Goal: Complete application form: Complete application form

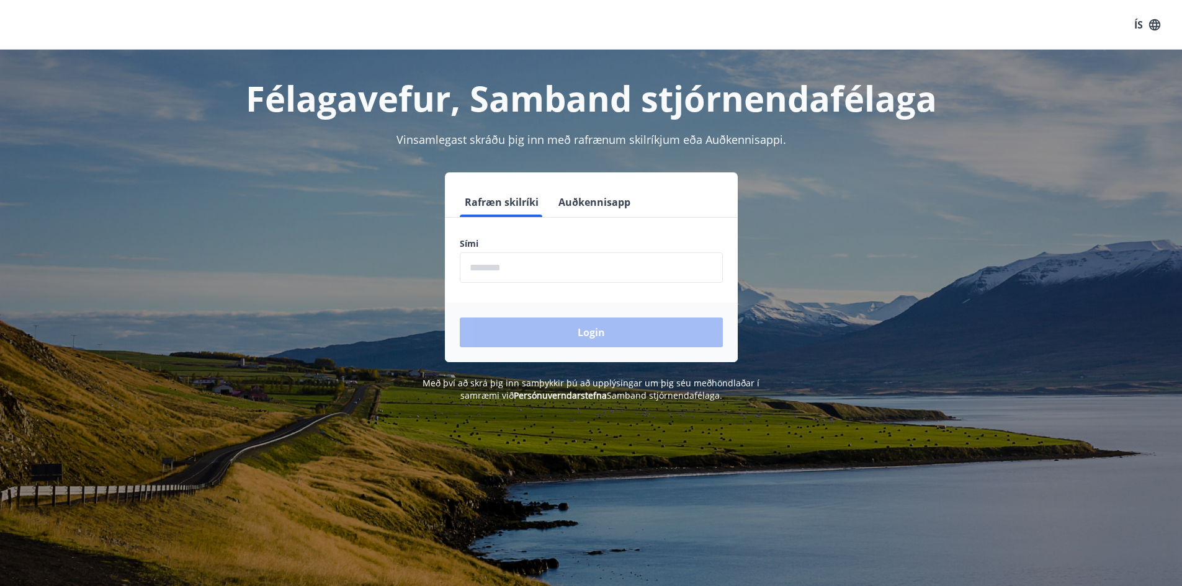
click at [533, 267] on input "phone" at bounding box center [591, 268] width 263 height 30
drag, startPoint x: 518, startPoint y: 267, endPoint x: 444, endPoint y: 271, distance: 74.5
click at [444, 271] on div "Rafræn skilríki Auðkennisapp Sími ​ Login" at bounding box center [591, 268] width 864 height 190
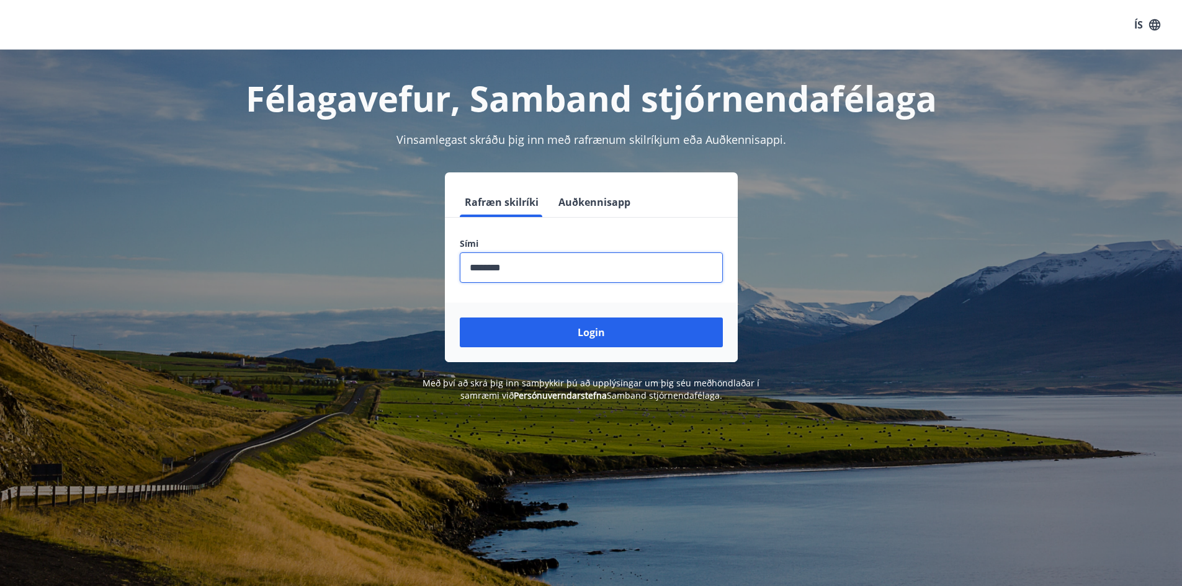
type input "********"
click at [460, 318] on button "Login" at bounding box center [591, 333] width 263 height 30
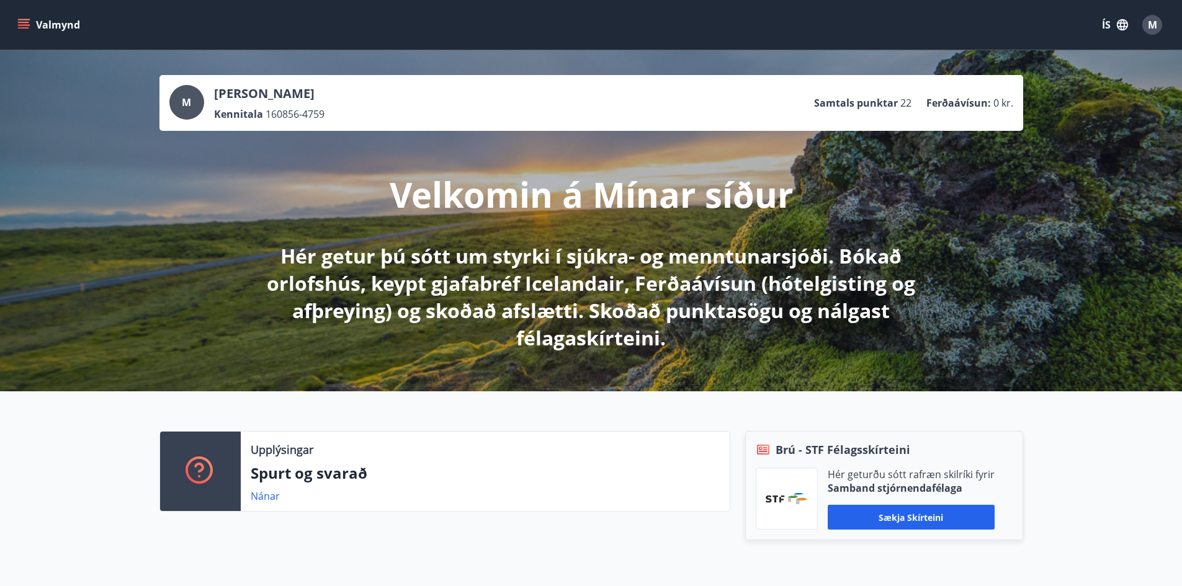
click at [29, 24] on icon "menu" at bounding box center [23, 25] width 12 height 12
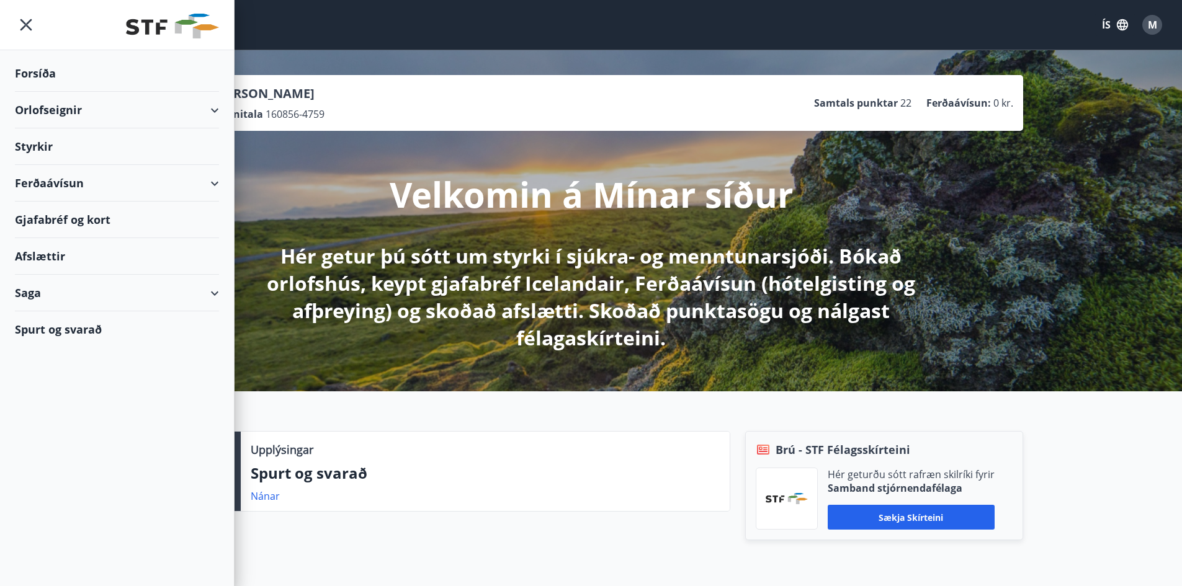
click at [213, 181] on div "Ferðaávísun" at bounding box center [117, 183] width 204 height 37
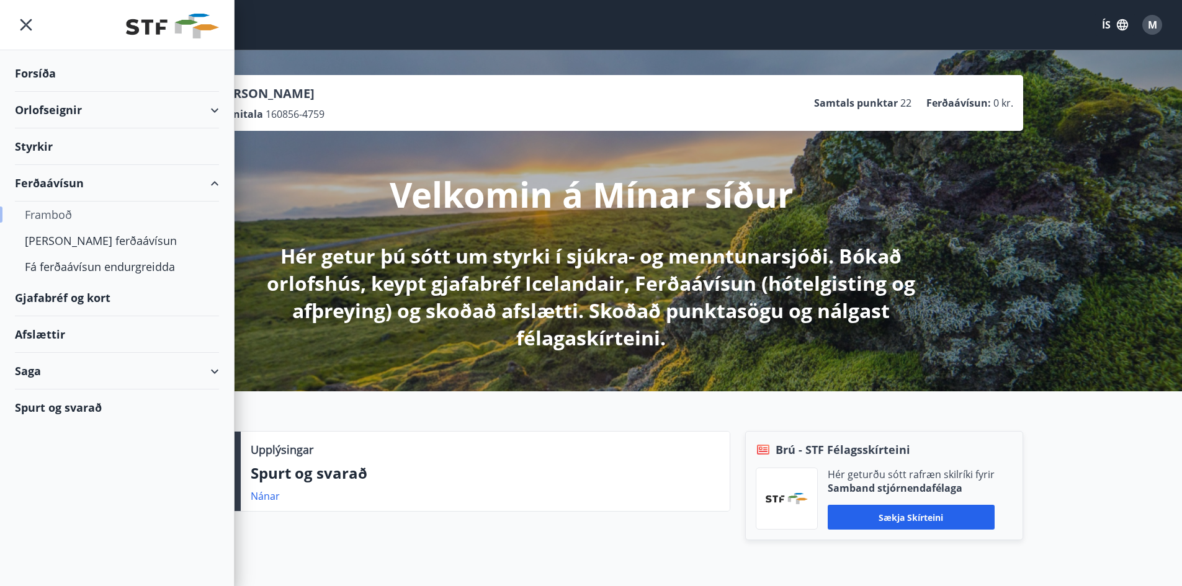
click at [62, 213] on div "Framboð" at bounding box center [117, 215] width 184 height 26
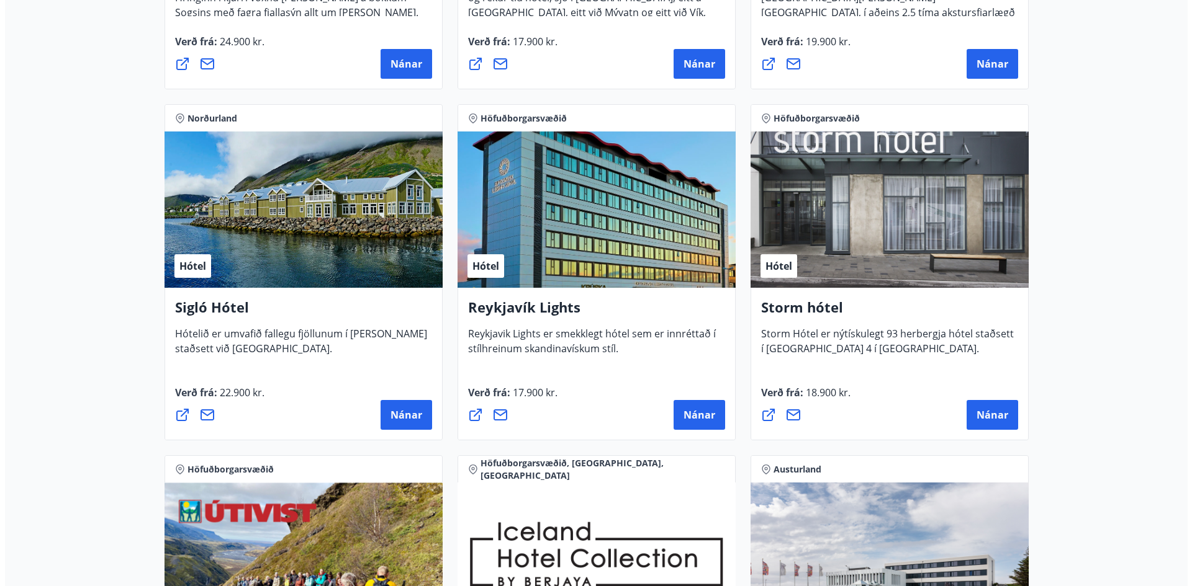
scroll to position [869, 0]
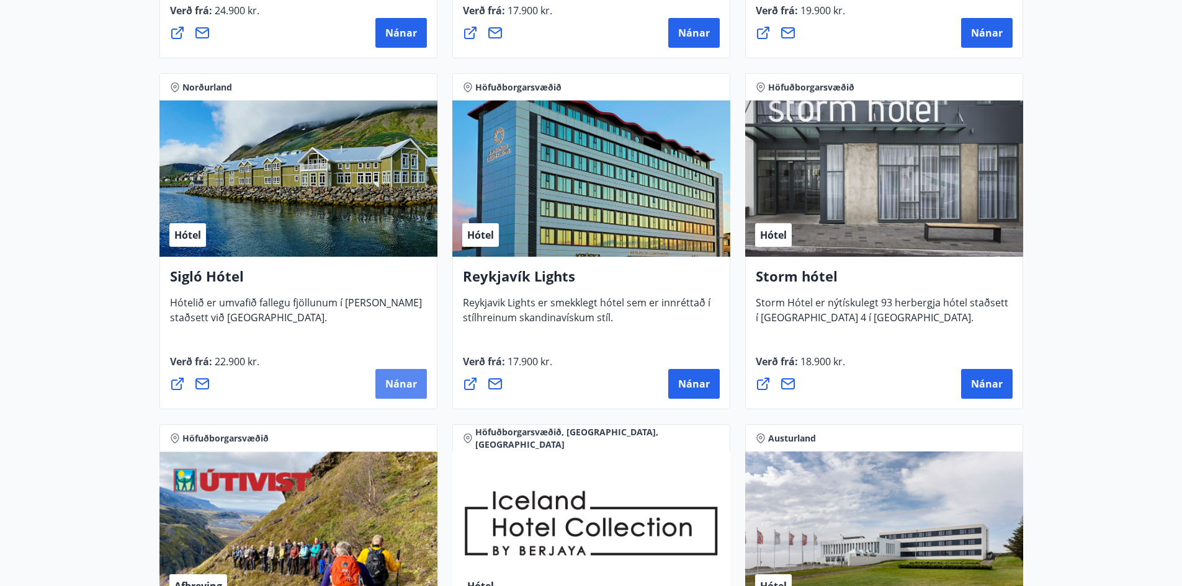
click at [410, 378] on span "Nánar" at bounding box center [401, 384] width 32 height 14
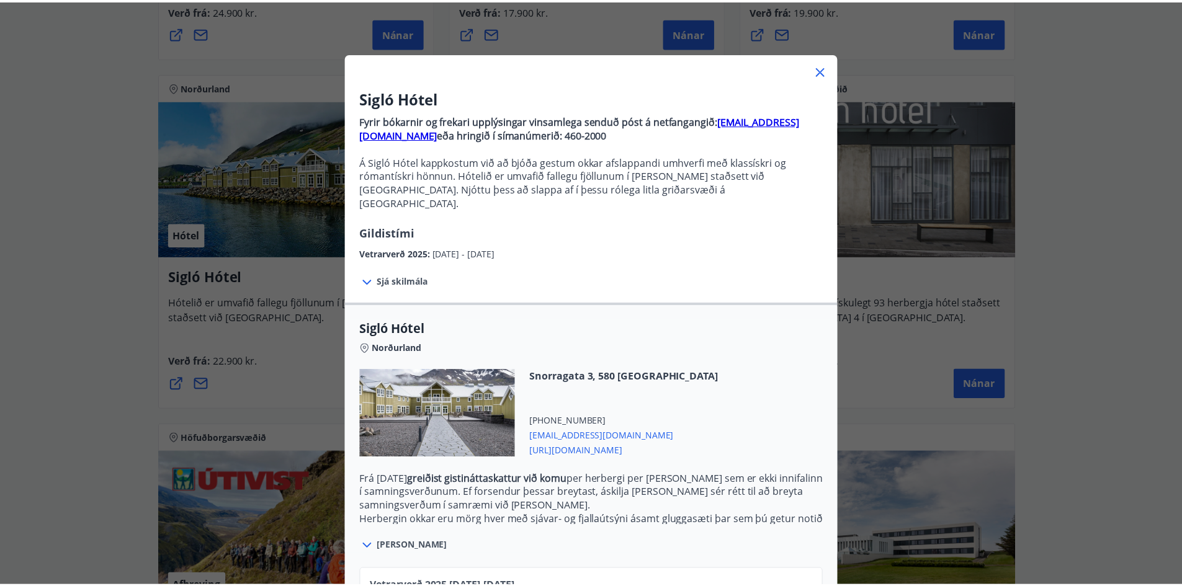
scroll to position [0, 0]
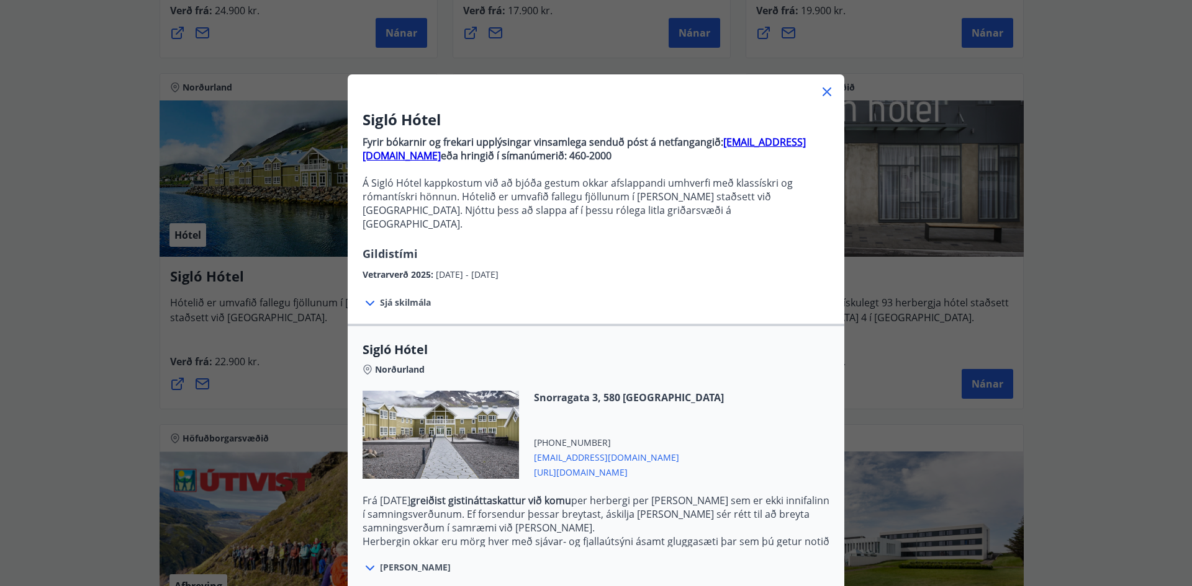
click at [822, 92] on icon at bounding box center [826, 91] width 15 height 15
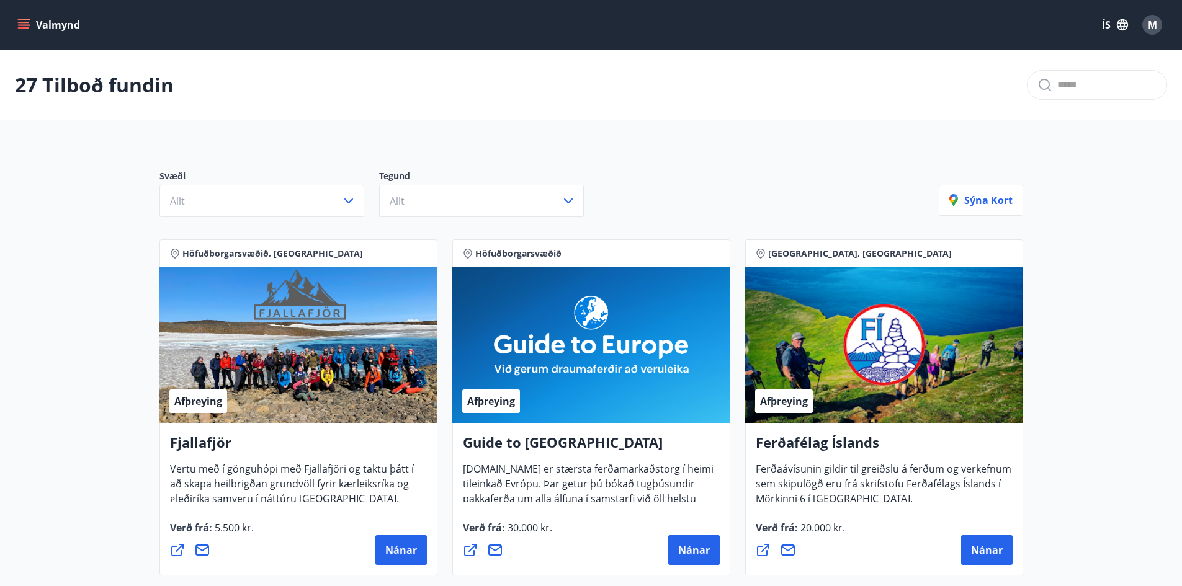
click at [21, 26] on icon "menu" at bounding box center [23, 25] width 12 height 12
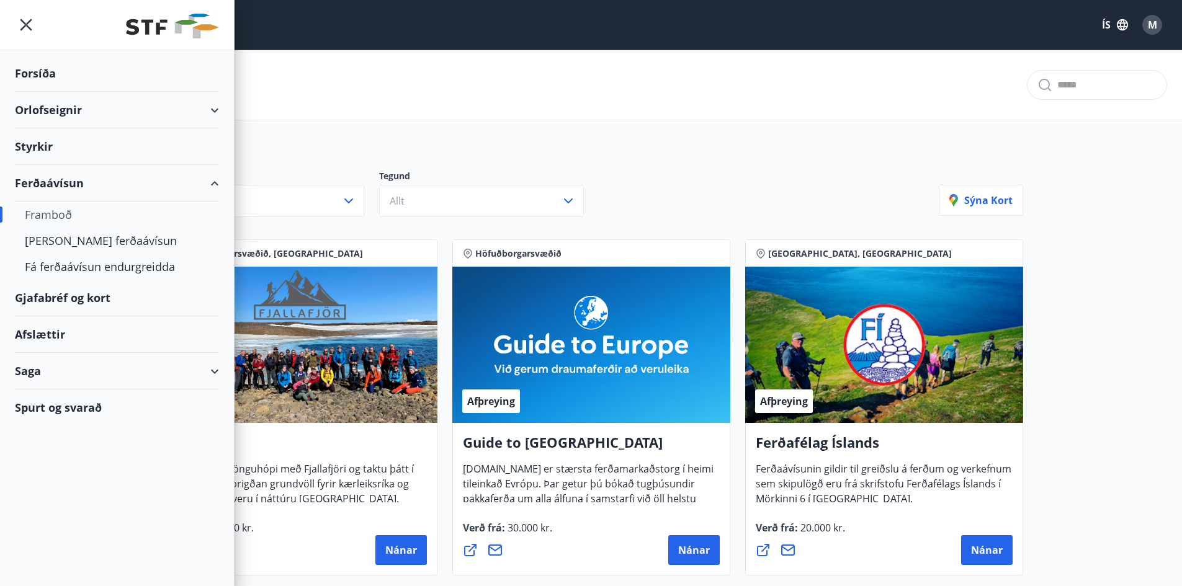
click at [58, 144] on div "Styrkir" at bounding box center [117, 146] width 204 height 37
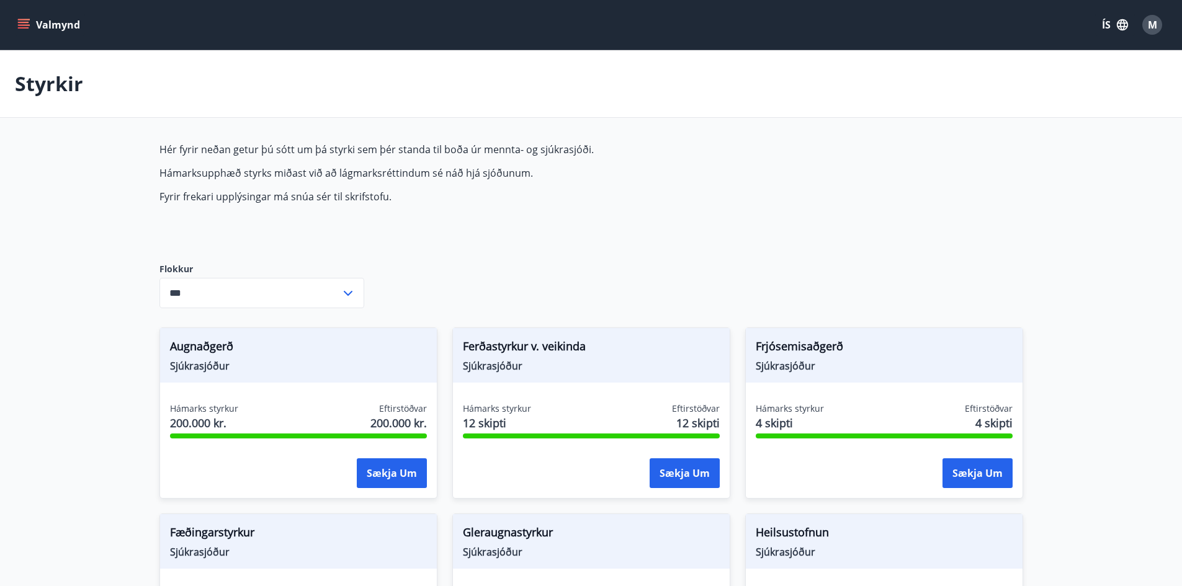
click at [27, 23] on icon "menu" at bounding box center [23, 25] width 12 height 12
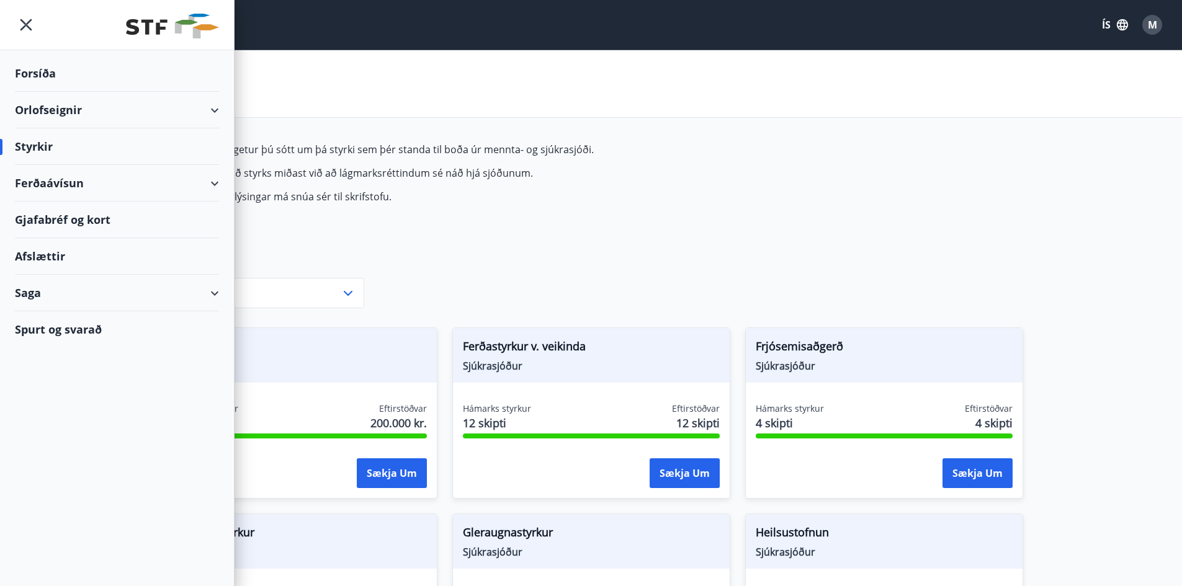
click at [209, 294] on div "Saga" at bounding box center [117, 293] width 204 height 37
click at [210, 110] on div "Orlofseignir" at bounding box center [117, 110] width 204 height 37
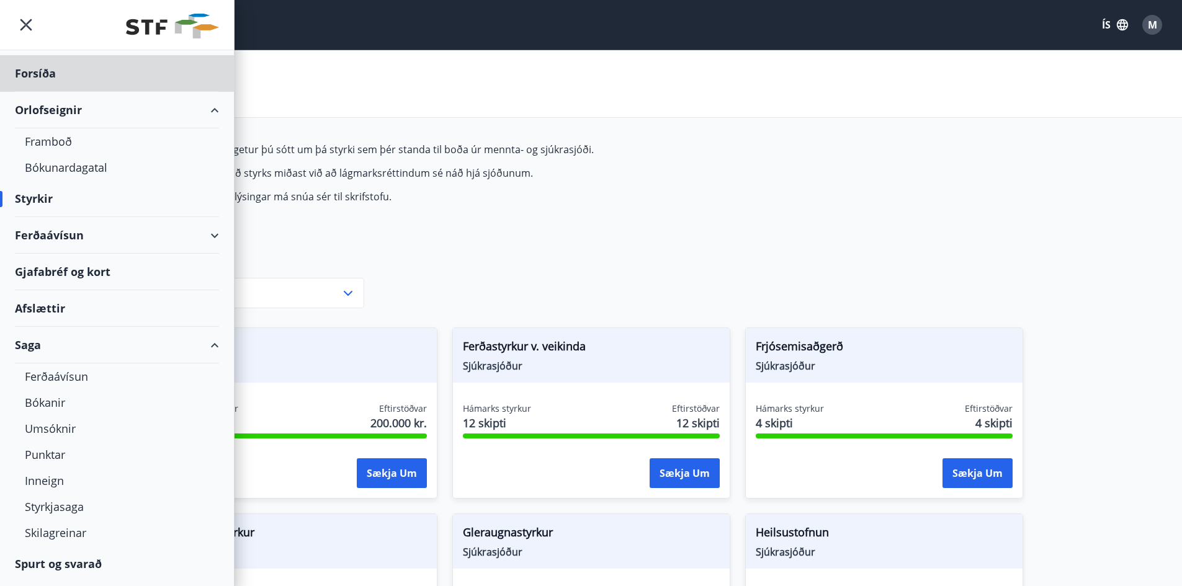
click at [43, 201] on div "Styrkir" at bounding box center [117, 199] width 204 height 37
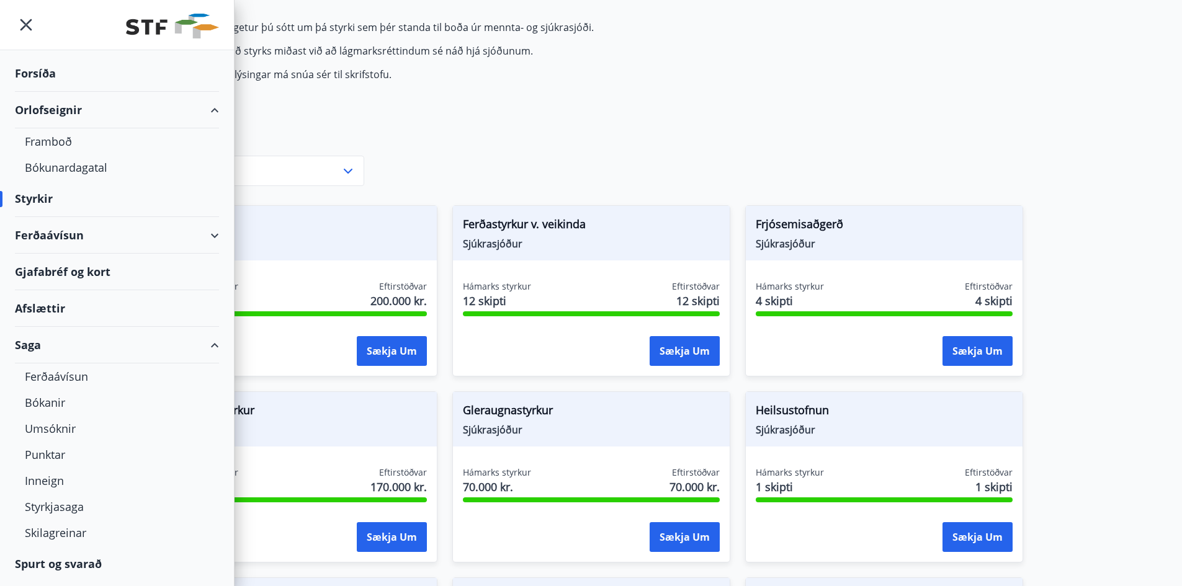
scroll to position [186, 0]
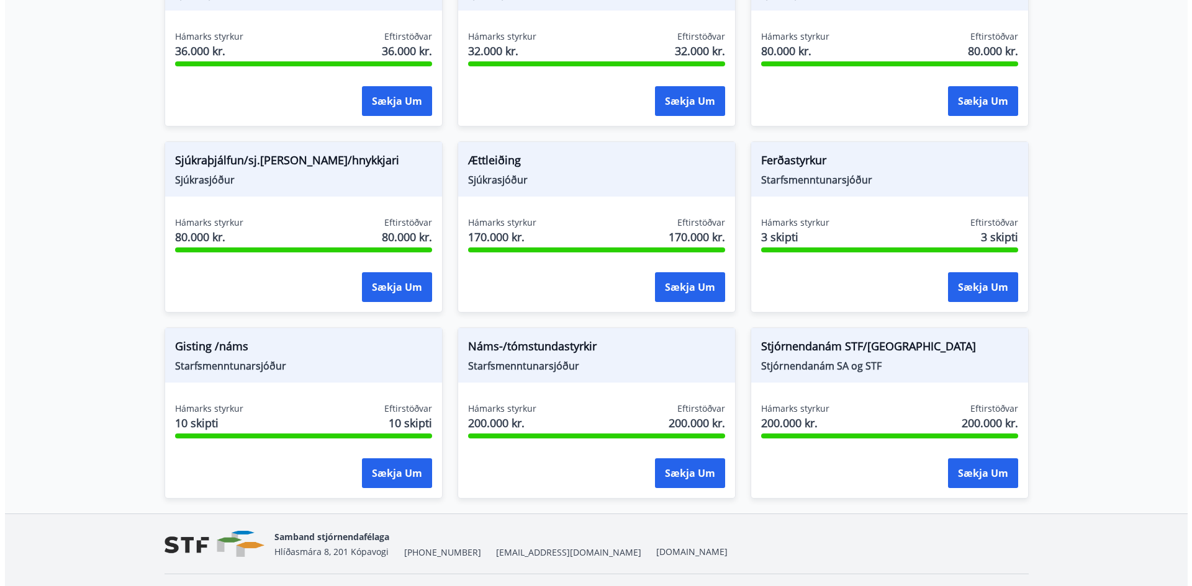
scroll to position [963, 0]
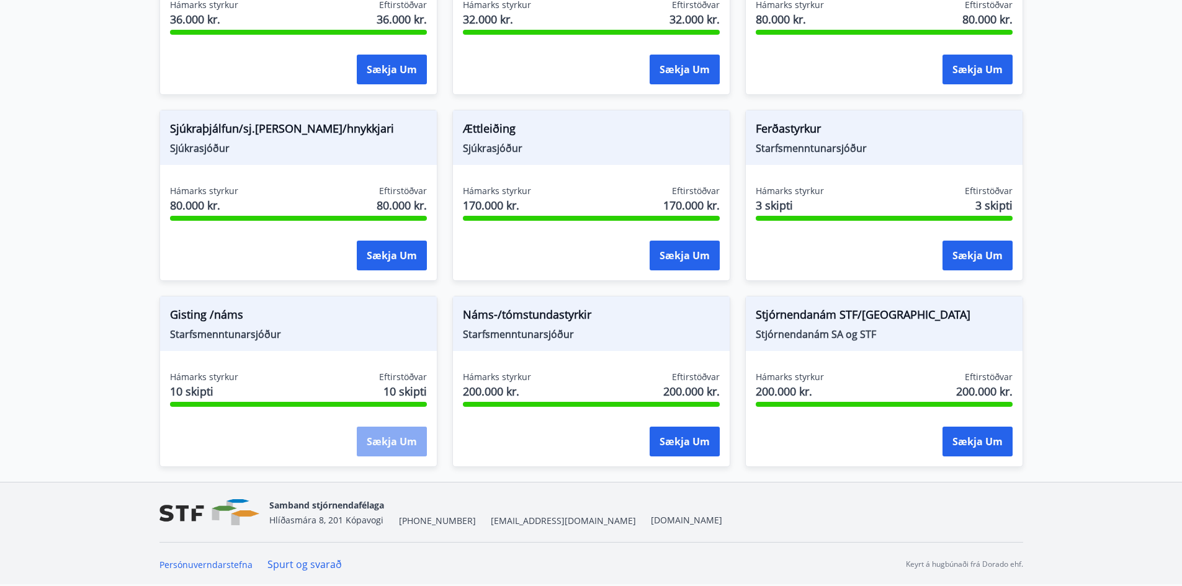
click at [404, 443] on button "Sækja um" at bounding box center [392, 442] width 70 height 30
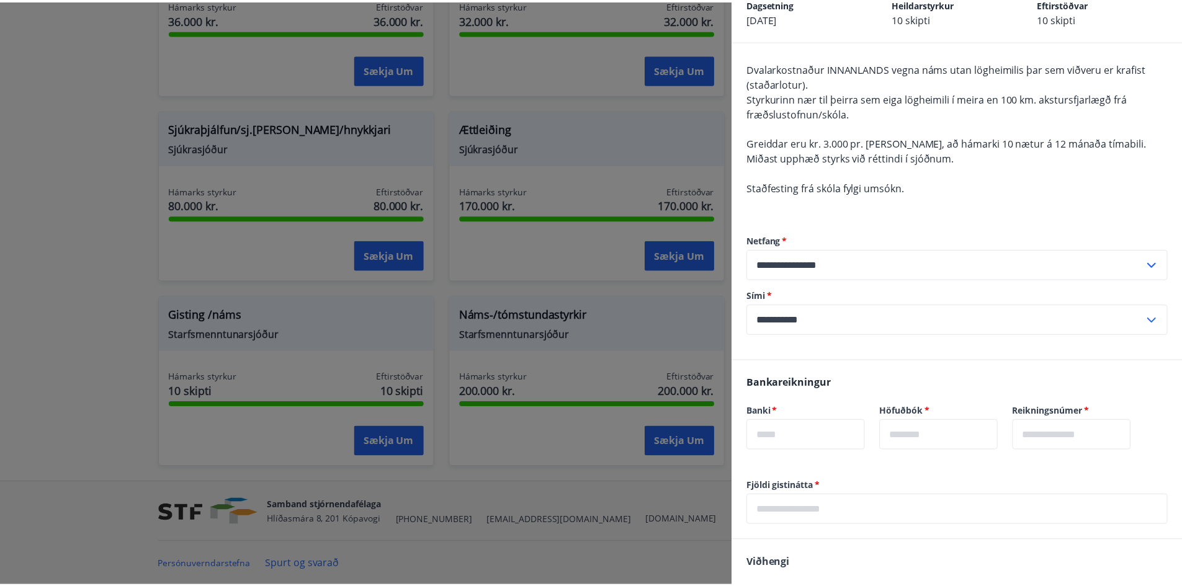
scroll to position [0, 0]
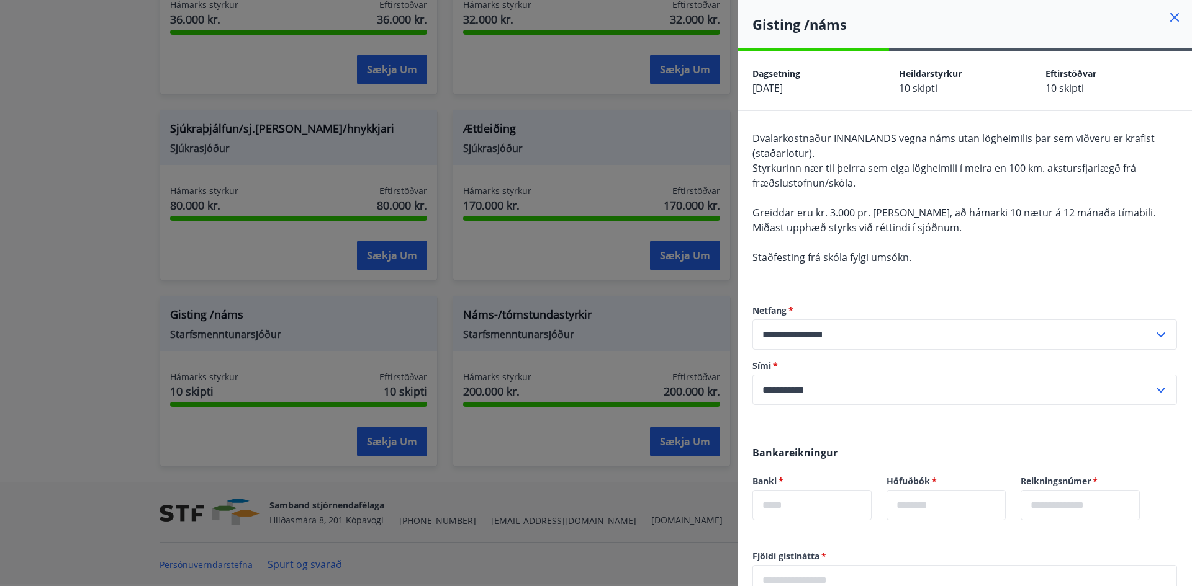
click at [1167, 16] on icon at bounding box center [1174, 17] width 15 height 15
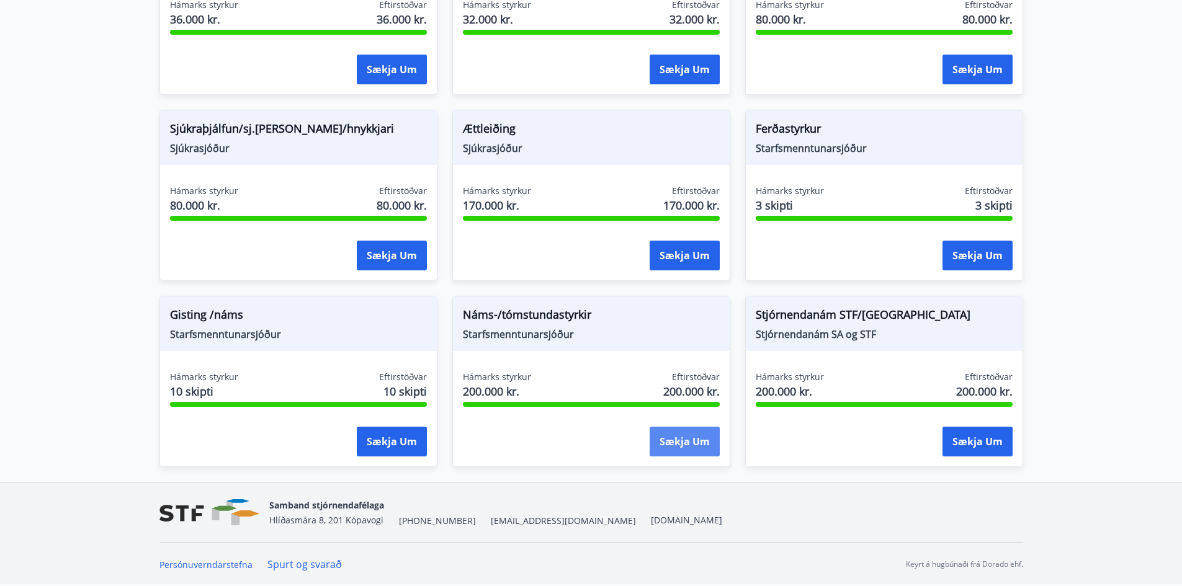
click at [690, 446] on button "Sækja um" at bounding box center [685, 442] width 70 height 30
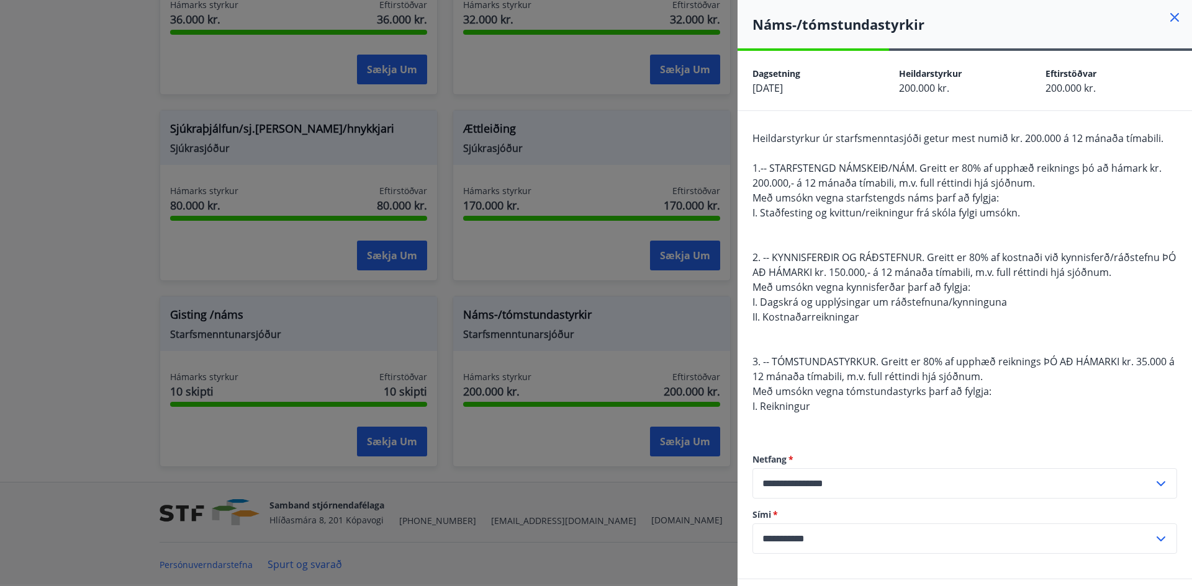
click at [1167, 17] on icon at bounding box center [1174, 17] width 15 height 15
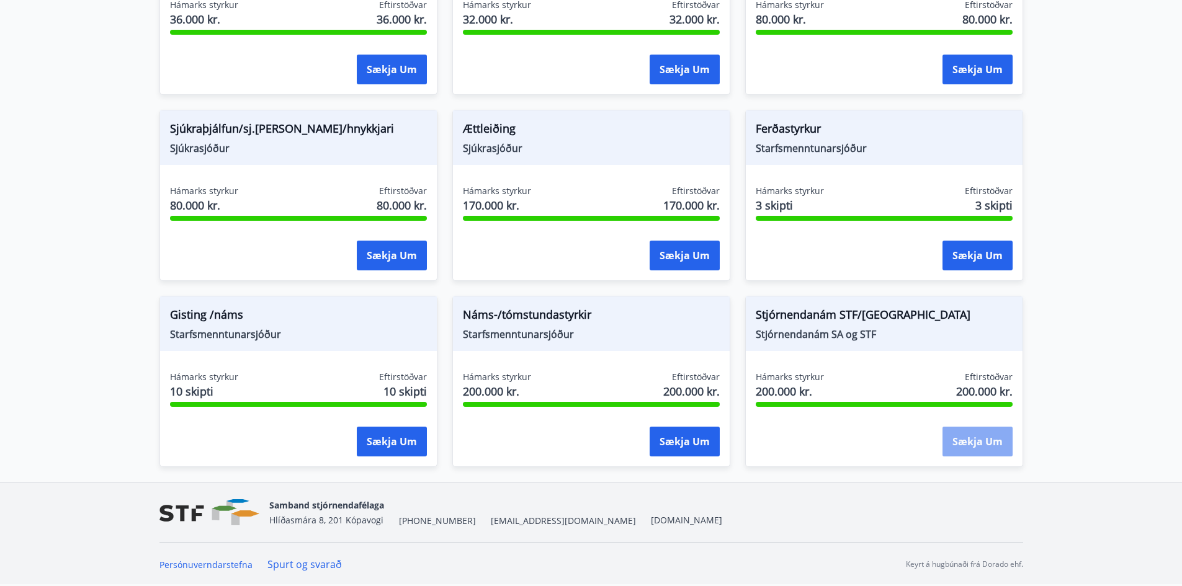
click at [977, 444] on button "Sækja um" at bounding box center [978, 442] width 70 height 30
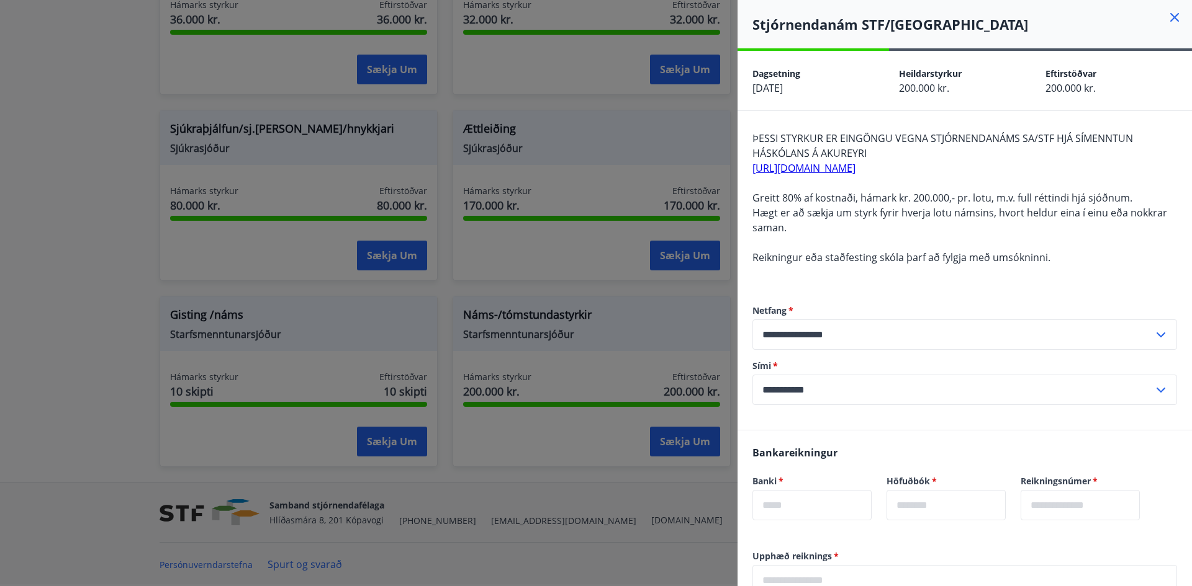
click at [1167, 17] on icon at bounding box center [1174, 17] width 15 height 15
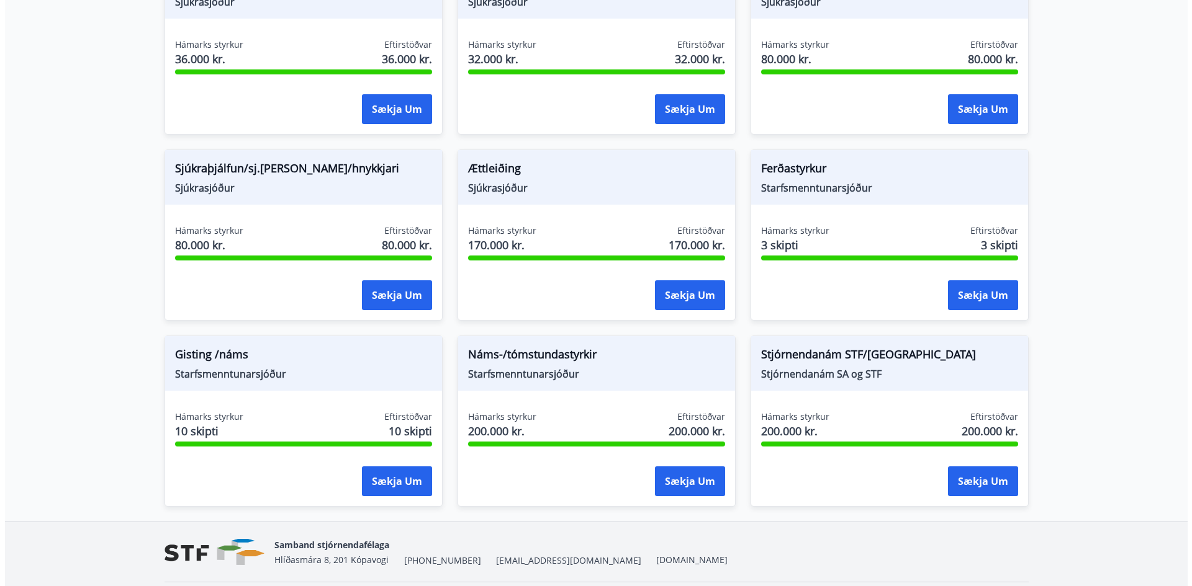
scroll to position [900, 0]
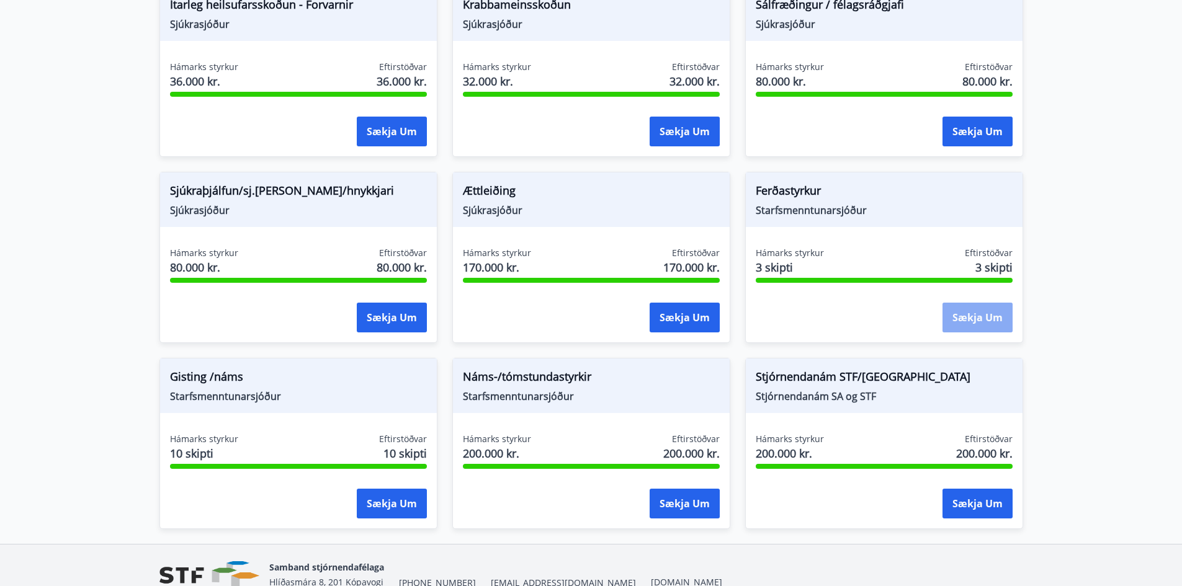
click at [964, 314] on button "Sækja um" at bounding box center [978, 318] width 70 height 30
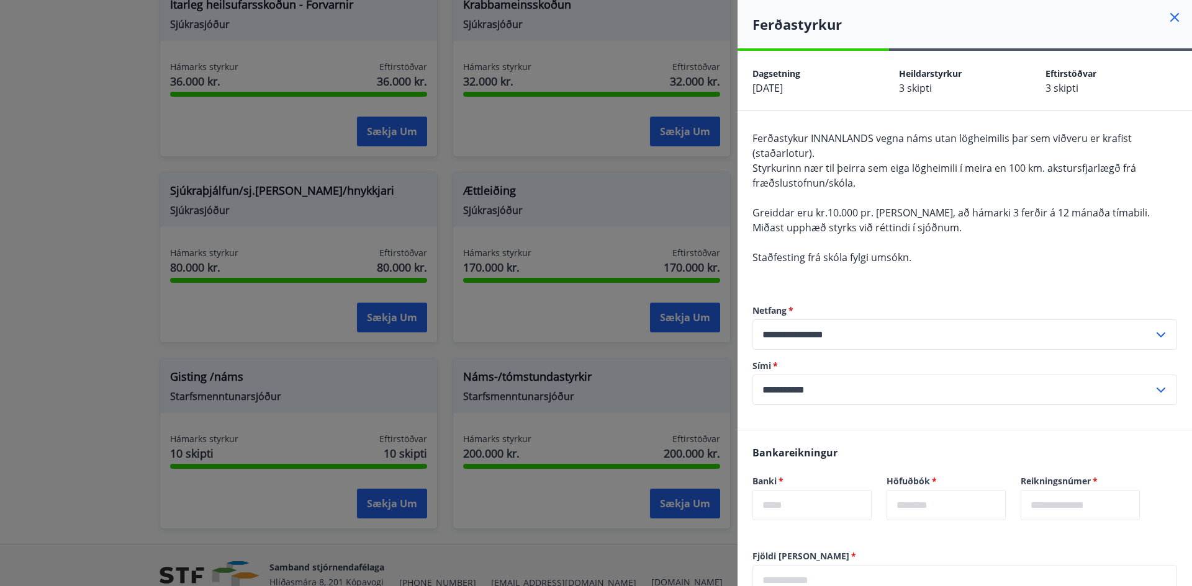
click at [1167, 15] on icon at bounding box center [1174, 17] width 15 height 15
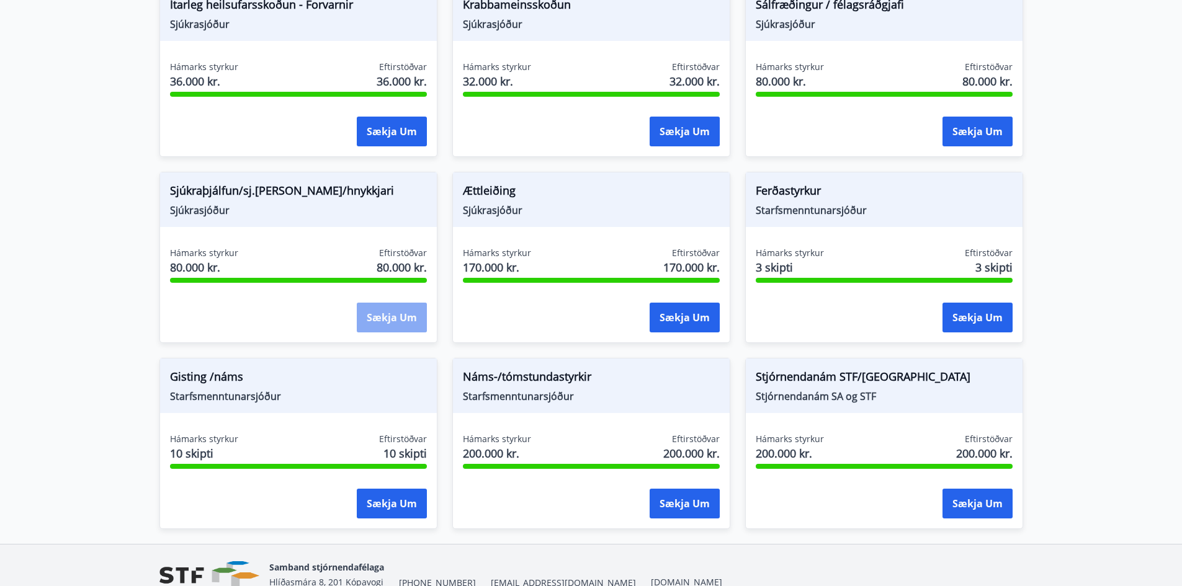
click at [385, 320] on button "Sækja um" at bounding box center [392, 318] width 70 height 30
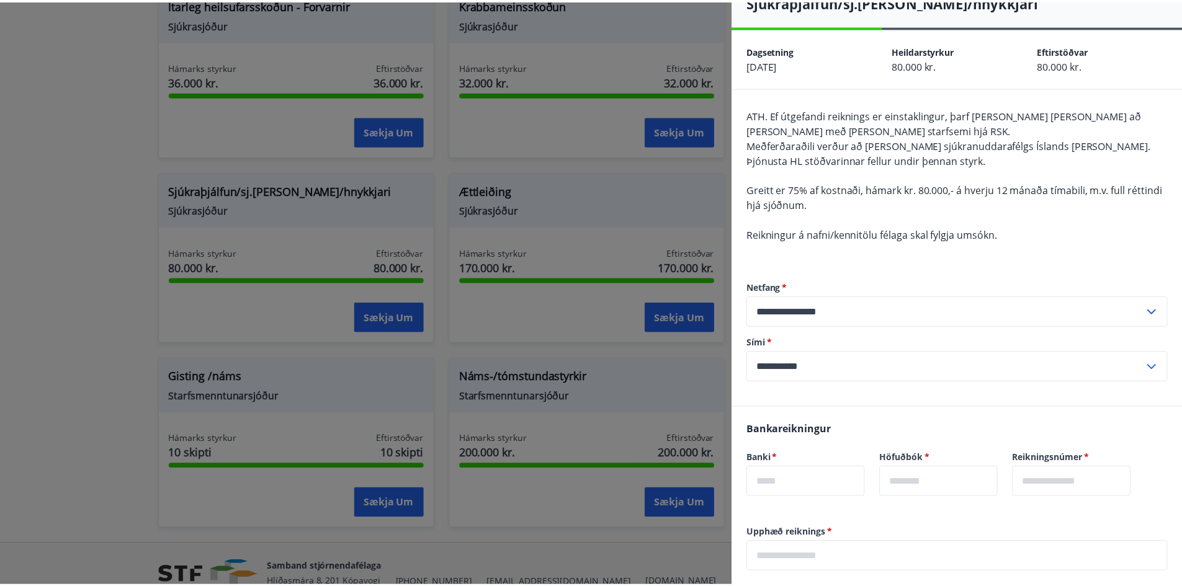
scroll to position [0, 0]
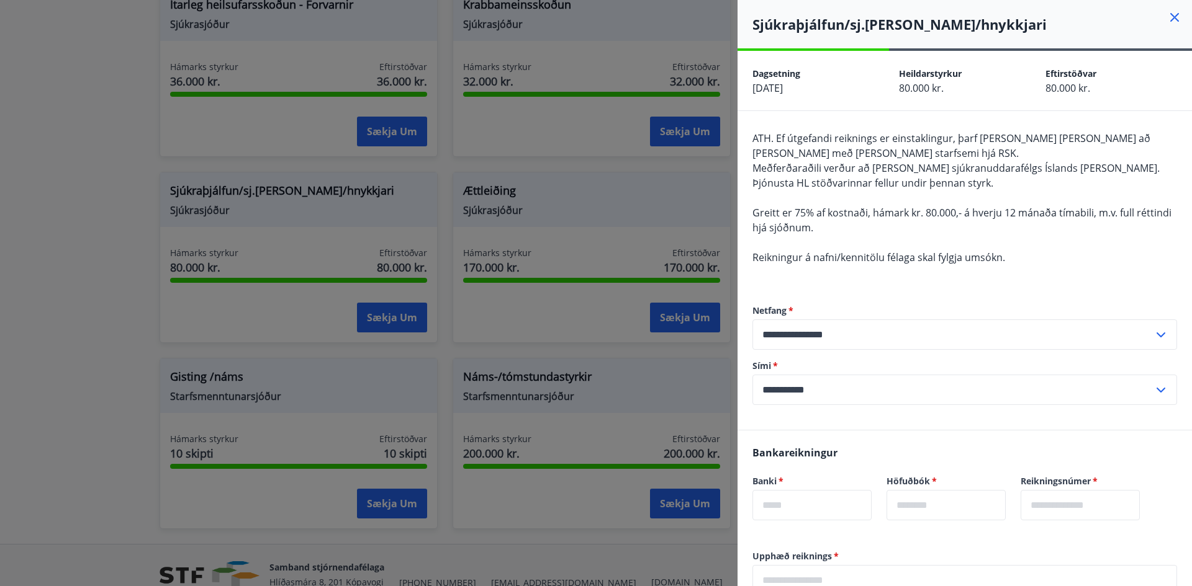
click at [1167, 16] on icon at bounding box center [1174, 17] width 15 height 15
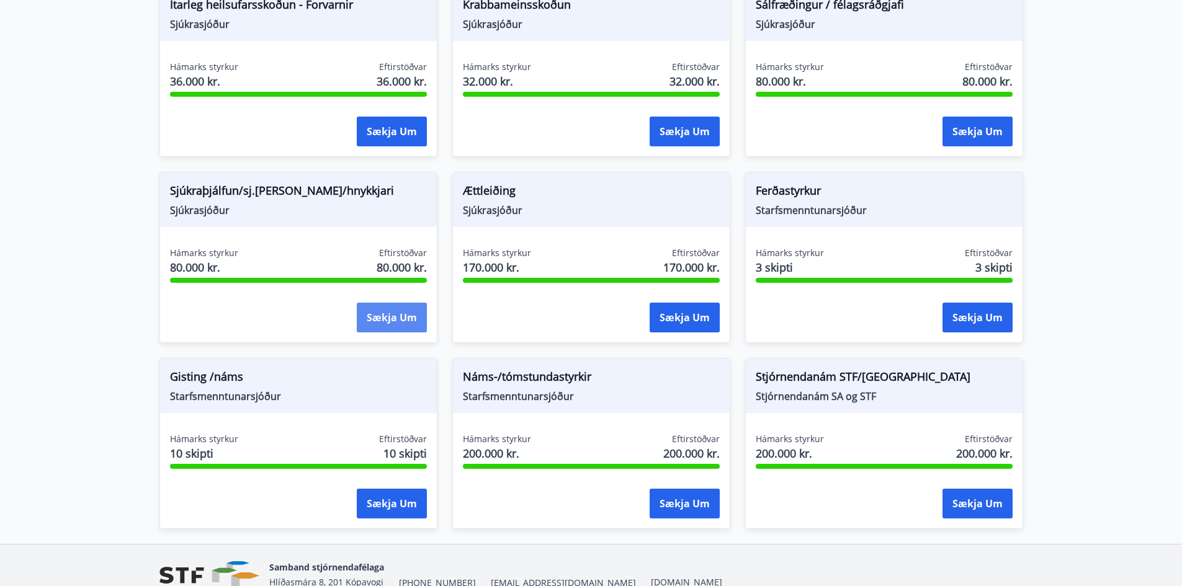
click at [398, 318] on button "Sækja um" at bounding box center [392, 318] width 70 height 30
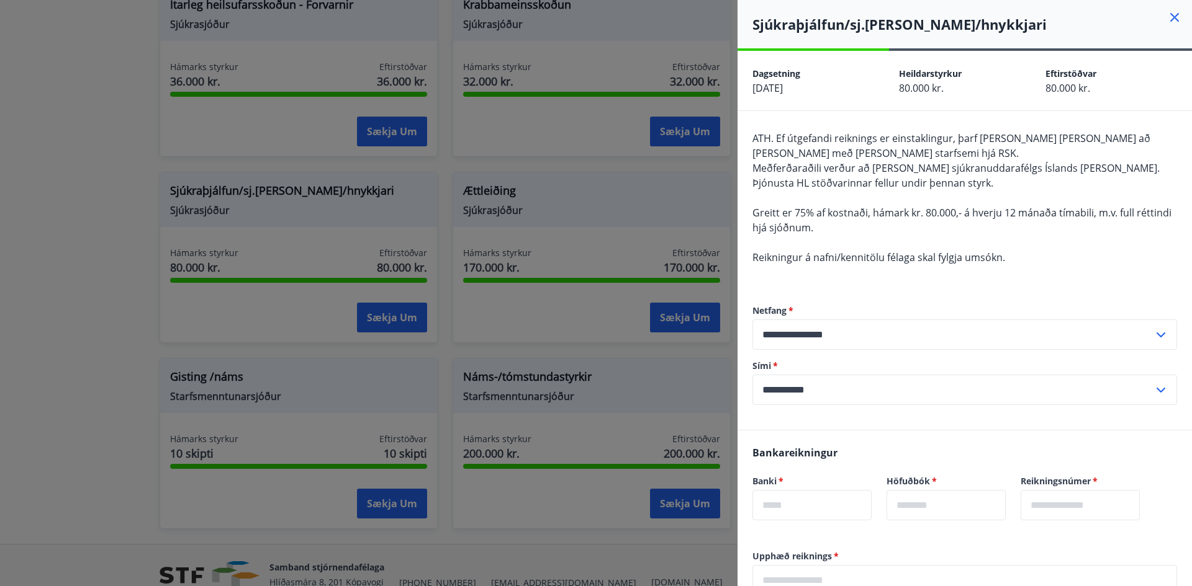
click at [1174, 17] on icon at bounding box center [1175, 18] width 2 height 2
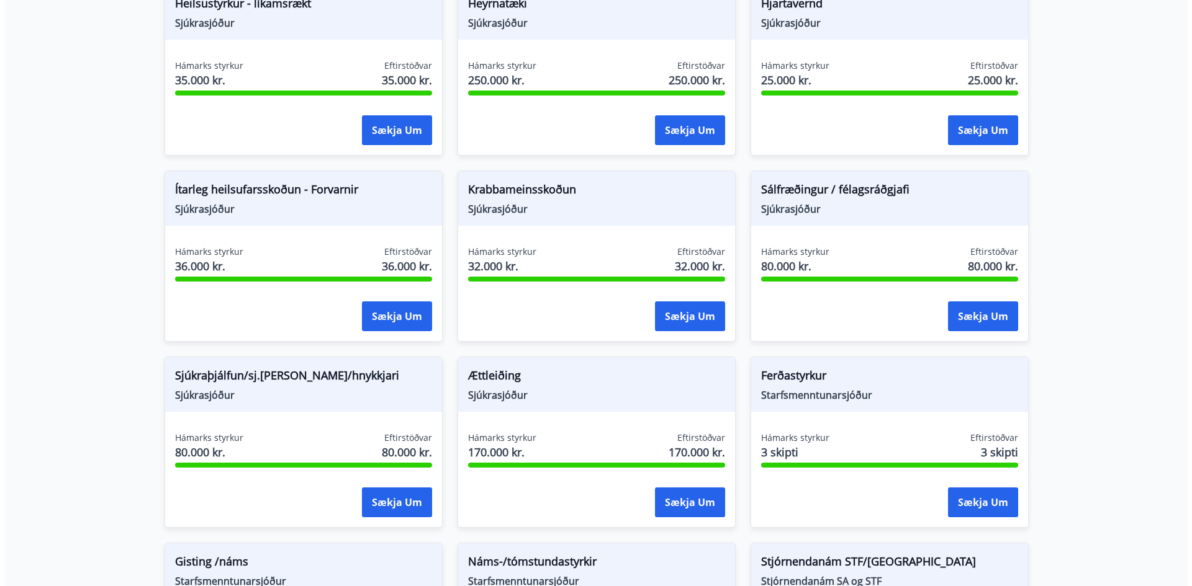
scroll to position [714, 0]
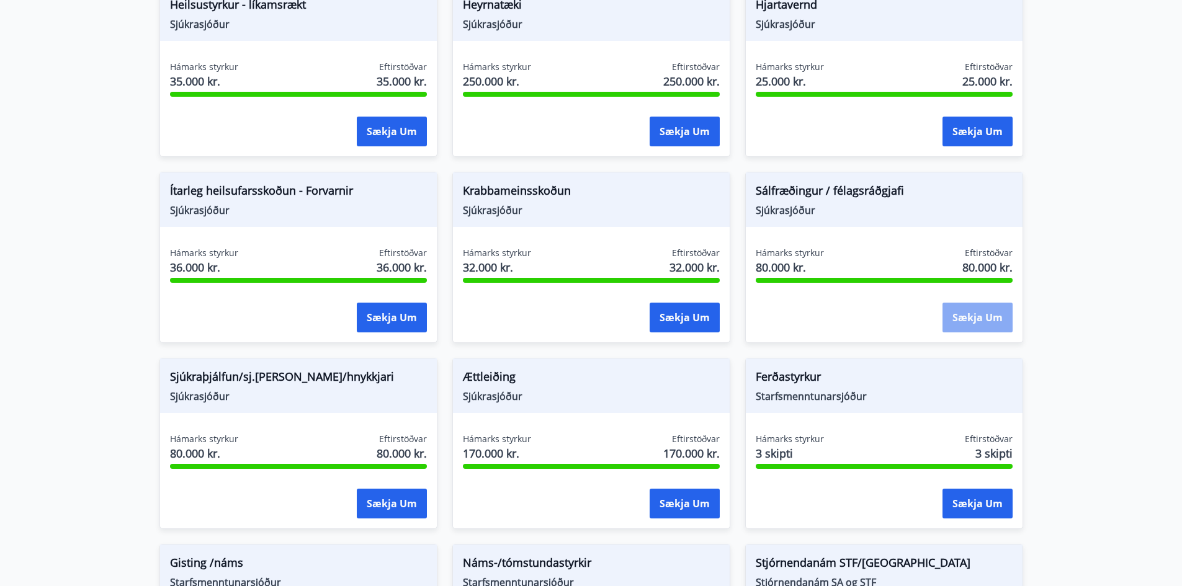
click at [964, 314] on button "Sækja um" at bounding box center [978, 318] width 70 height 30
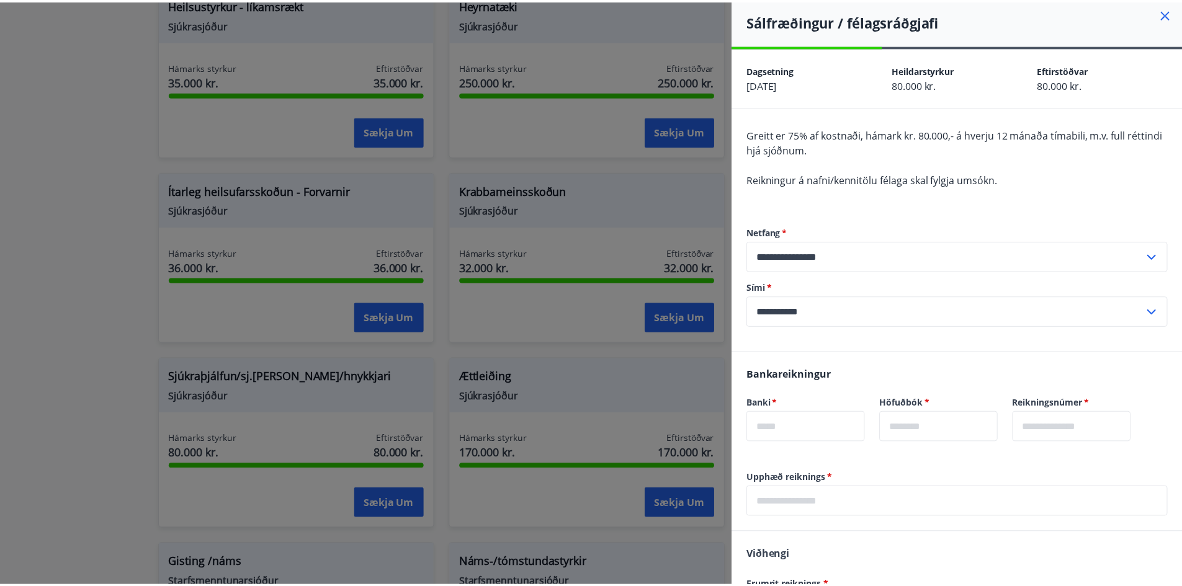
scroll to position [0, 0]
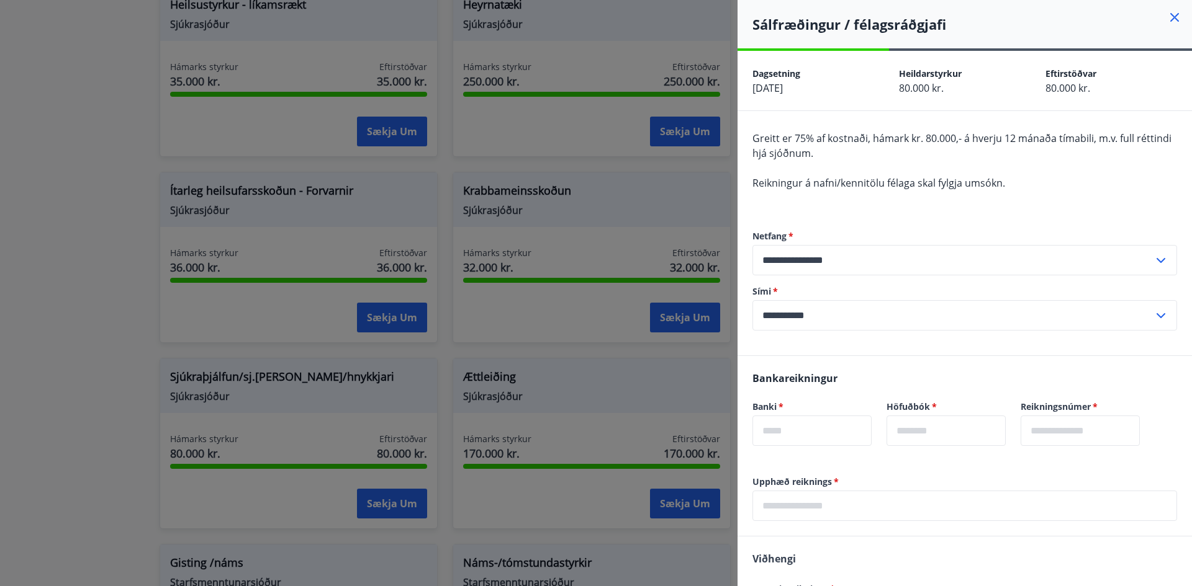
click at [1167, 15] on icon at bounding box center [1174, 17] width 15 height 15
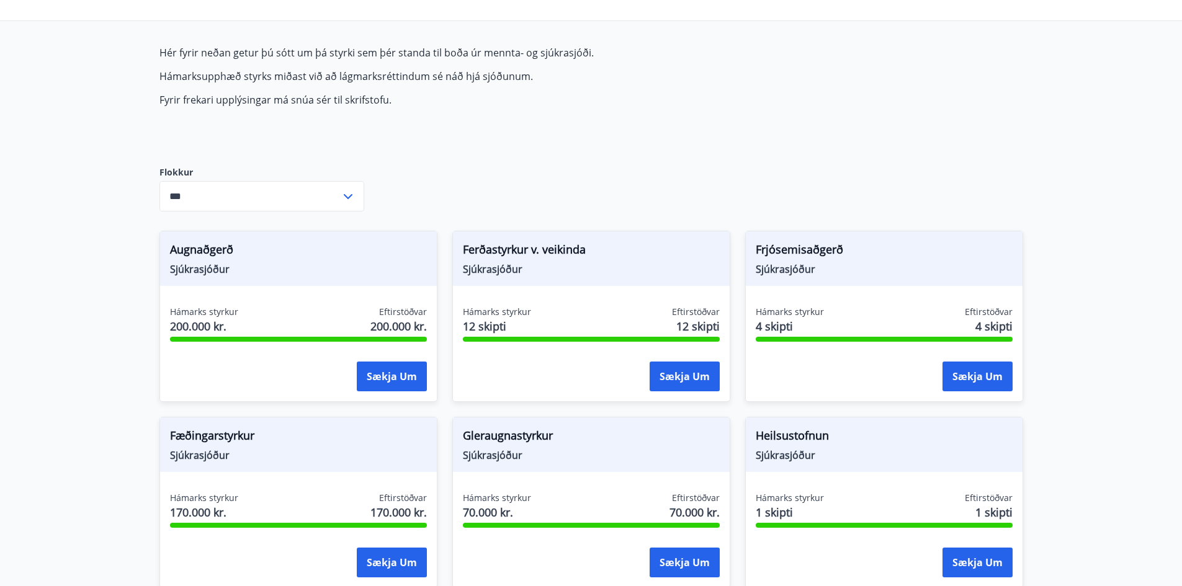
scroll to position [94, 0]
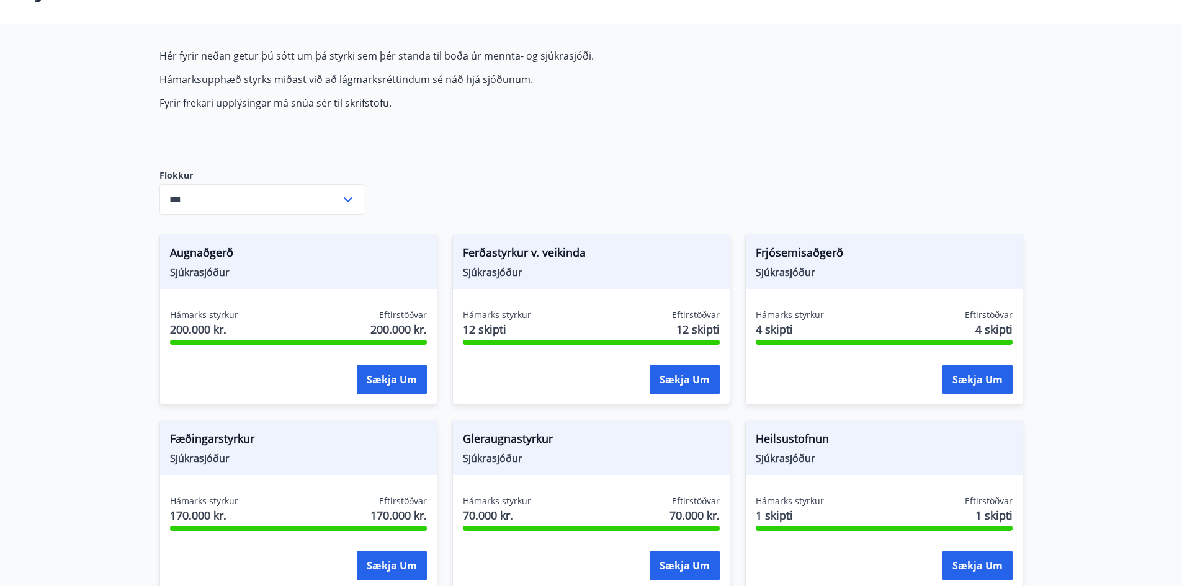
click at [345, 200] on icon at bounding box center [348, 199] width 15 height 15
click at [345, 199] on icon at bounding box center [348, 199] width 15 height 15
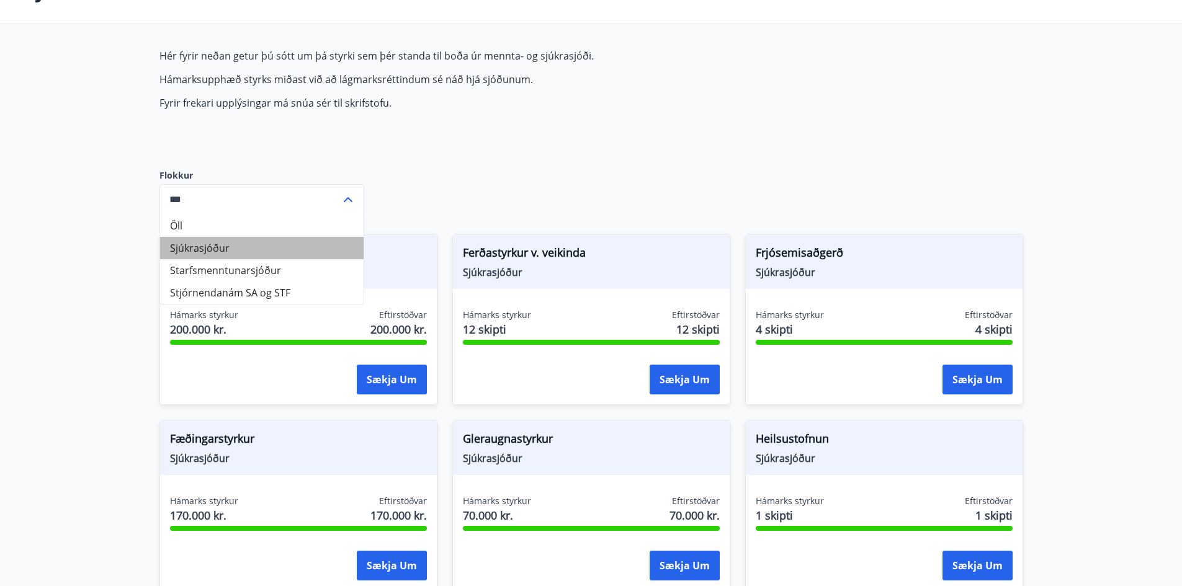
click at [231, 246] on li "Sjúkrasjóður" at bounding box center [262, 248] width 204 height 22
type input "**********"
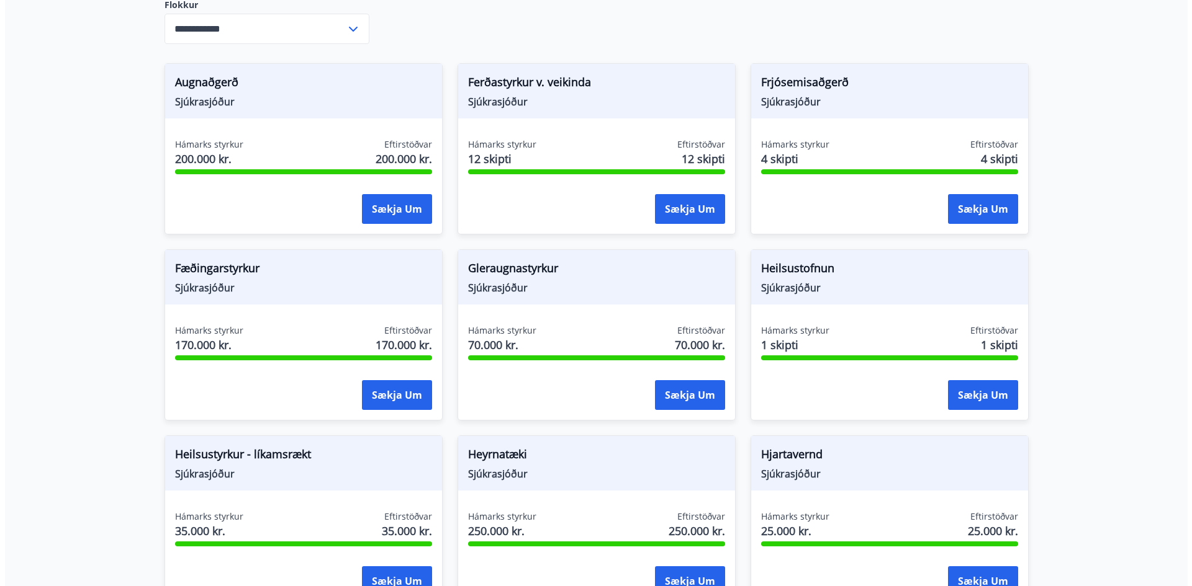
scroll to position [280, 0]
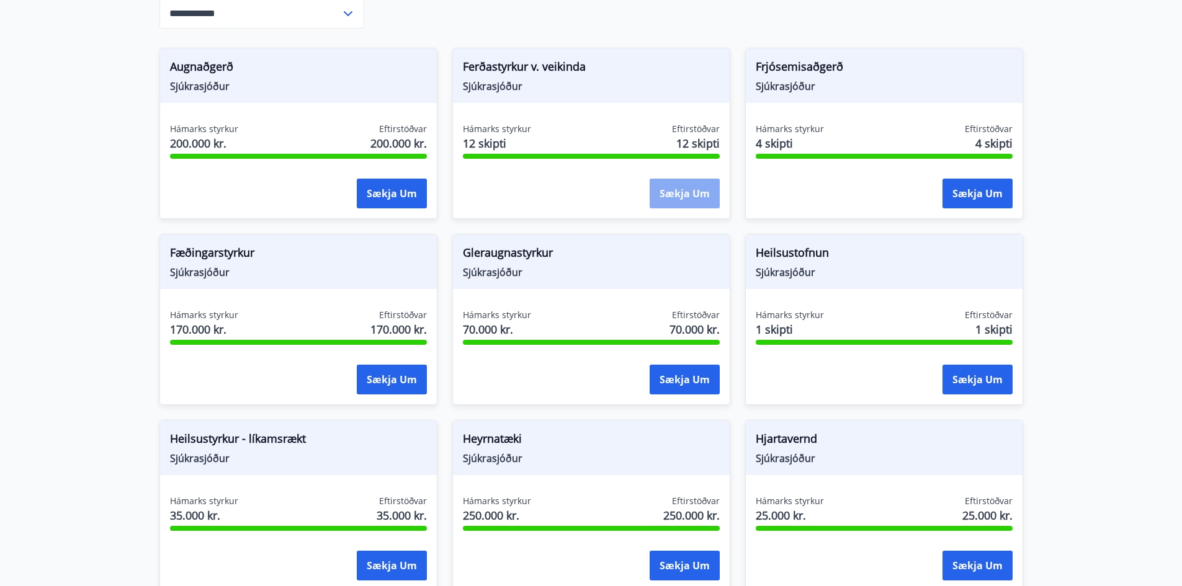
click at [679, 194] on button "Sækja um" at bounding box center [685, 194] width 70 height 30
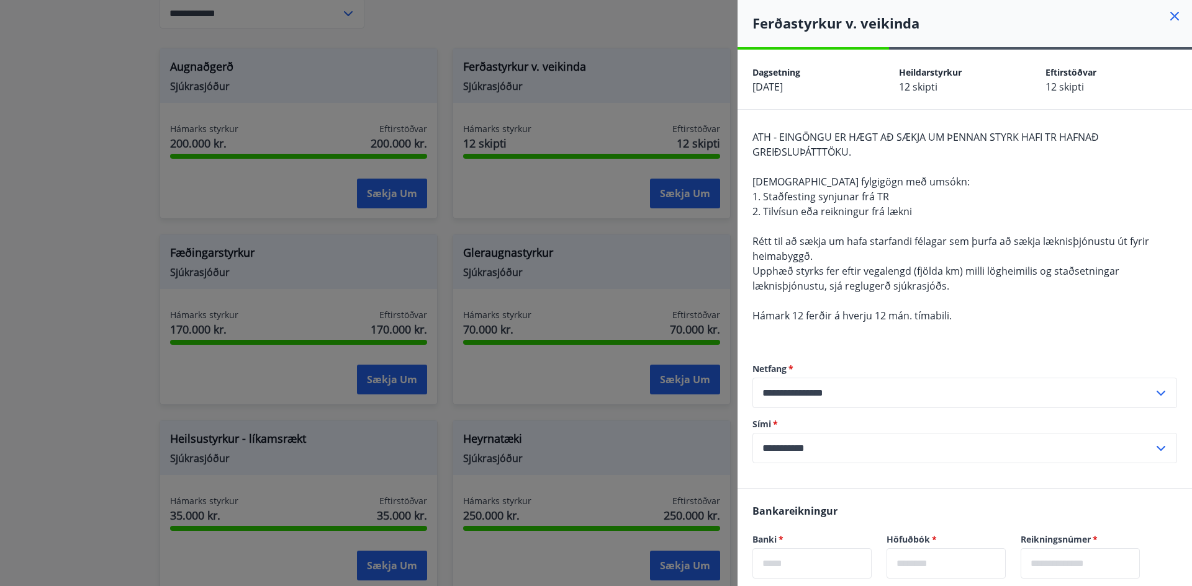
scroll to position [0, 0]
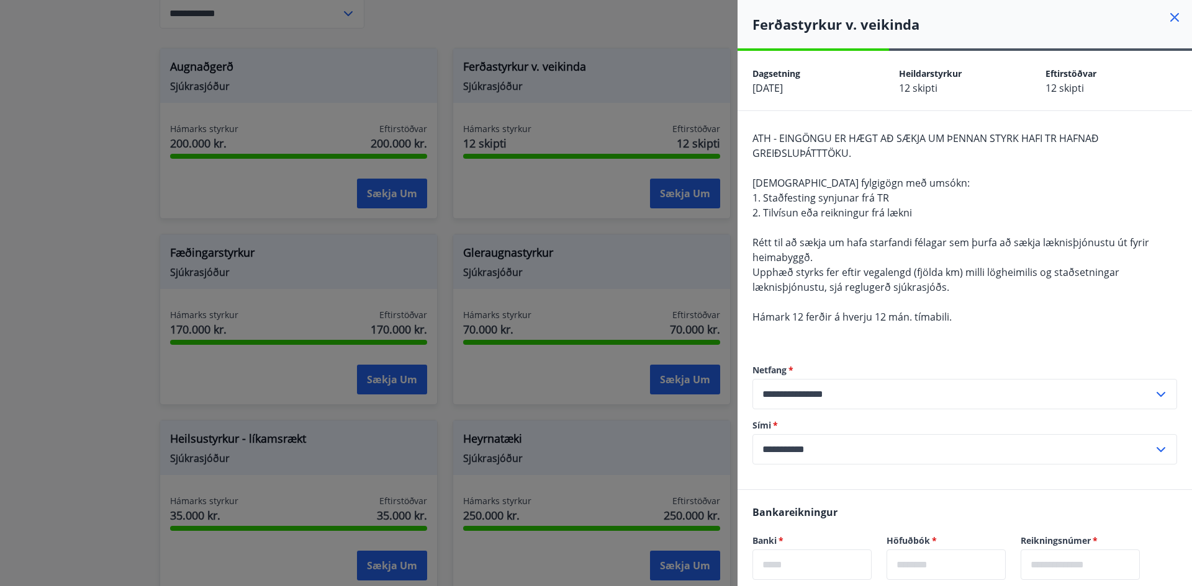
click at [1167, 19] on icon at bounding box center [1174, 17] width 15 height 15
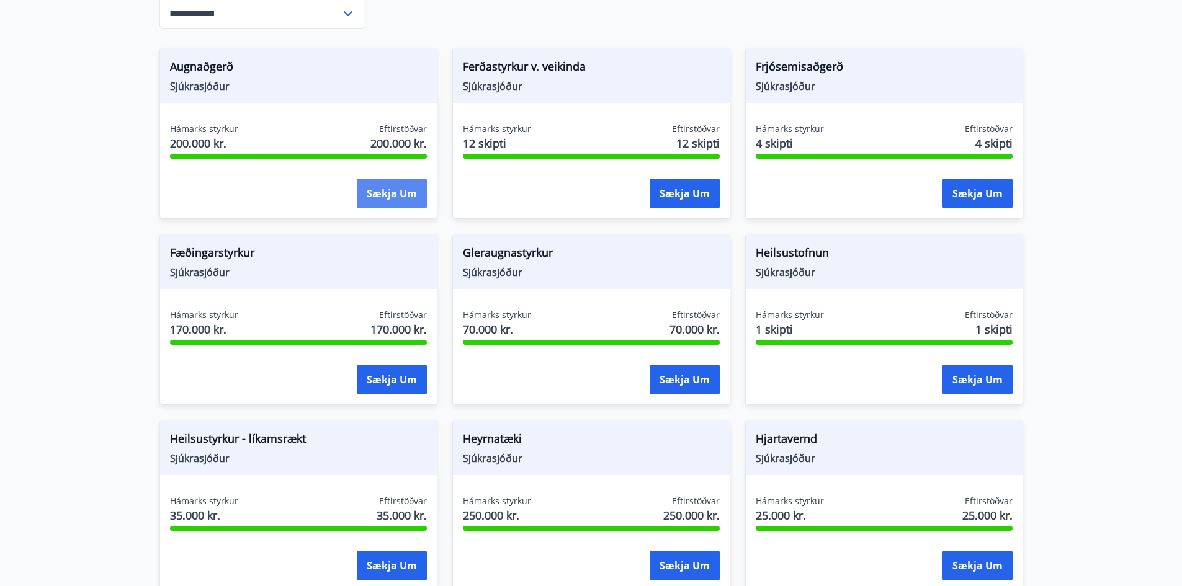
click at [404, 191] on button "Sækja um" at bounding box center [392, 194] width 70 height 30
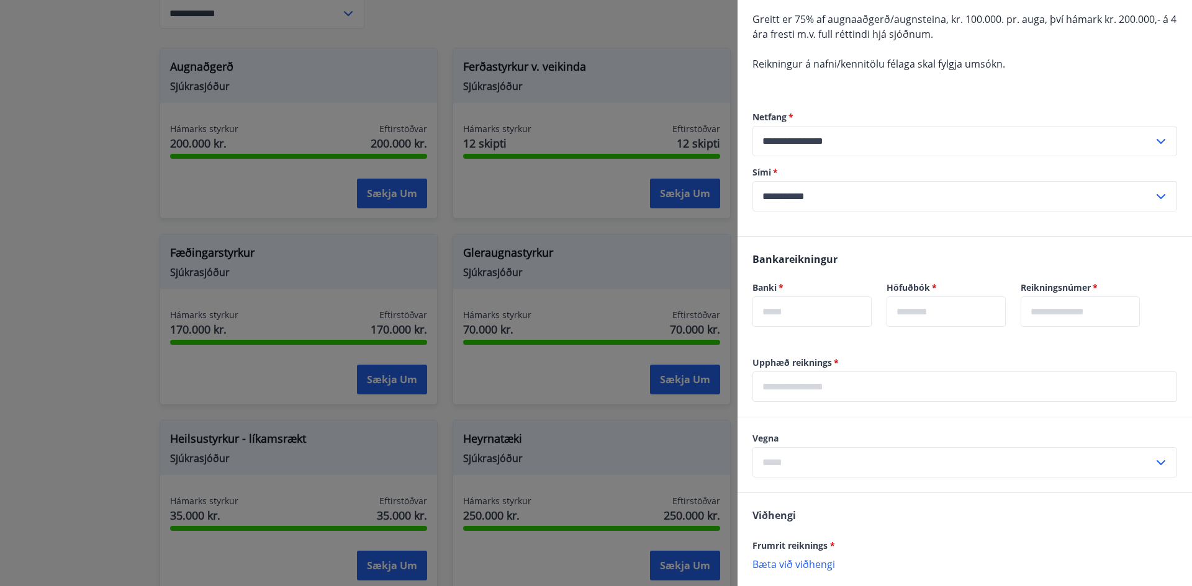
scroll to position [124, 0]
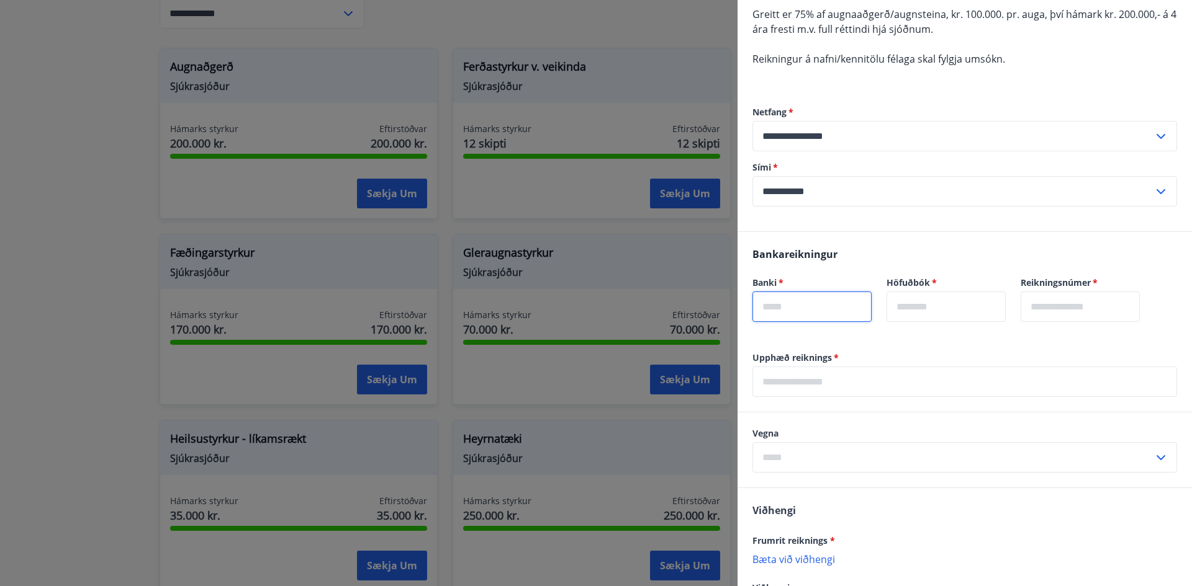
click at [795, 307] on input "text" at bounding box center [811, 307] width 119 height 30
type input "****"
click at [932, 310] on input "text" at bounding box center [945, 307] width 119 height 30
type input "**"
click at [1115, 311] on input "text" at bounding box center [1079, 307] width 119 height 30
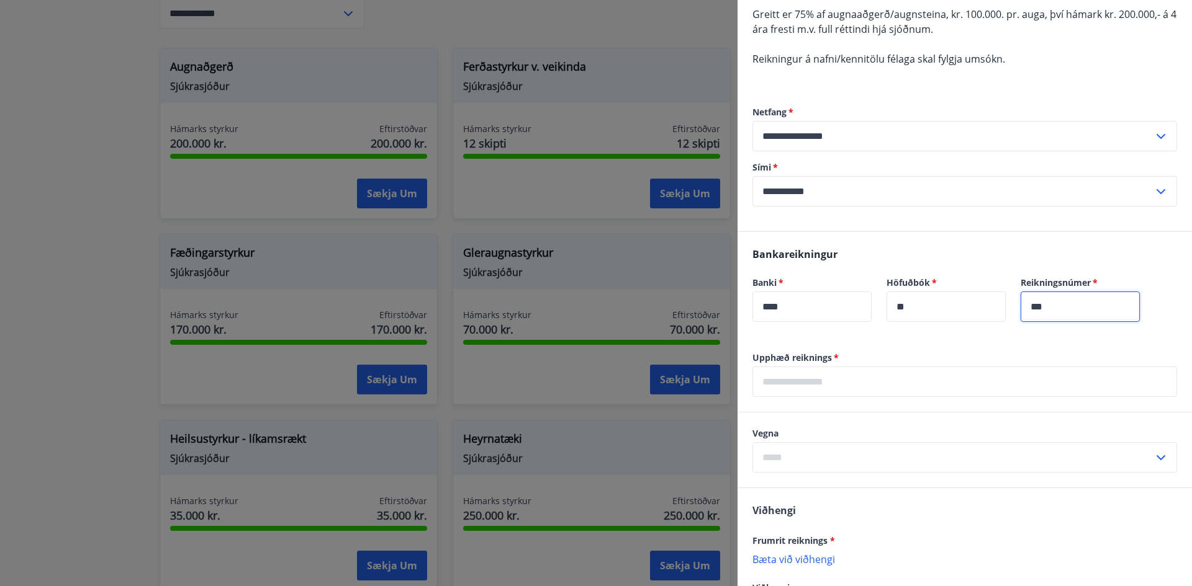
type input "***"
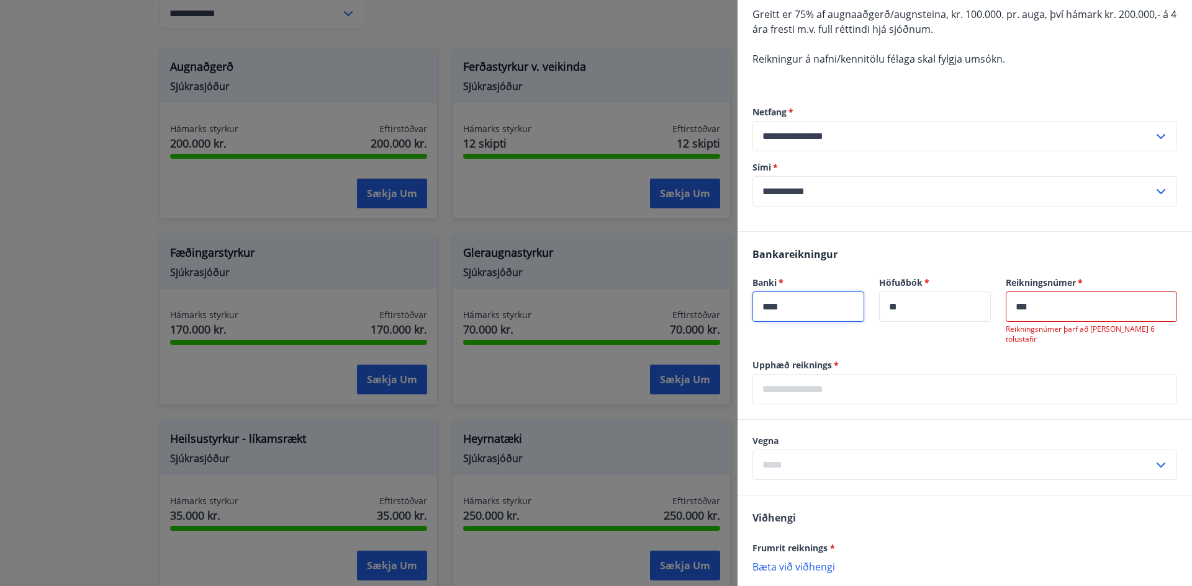
click at [768, 309] on input "****" at bounding box center [808, 307] width 112 height 30
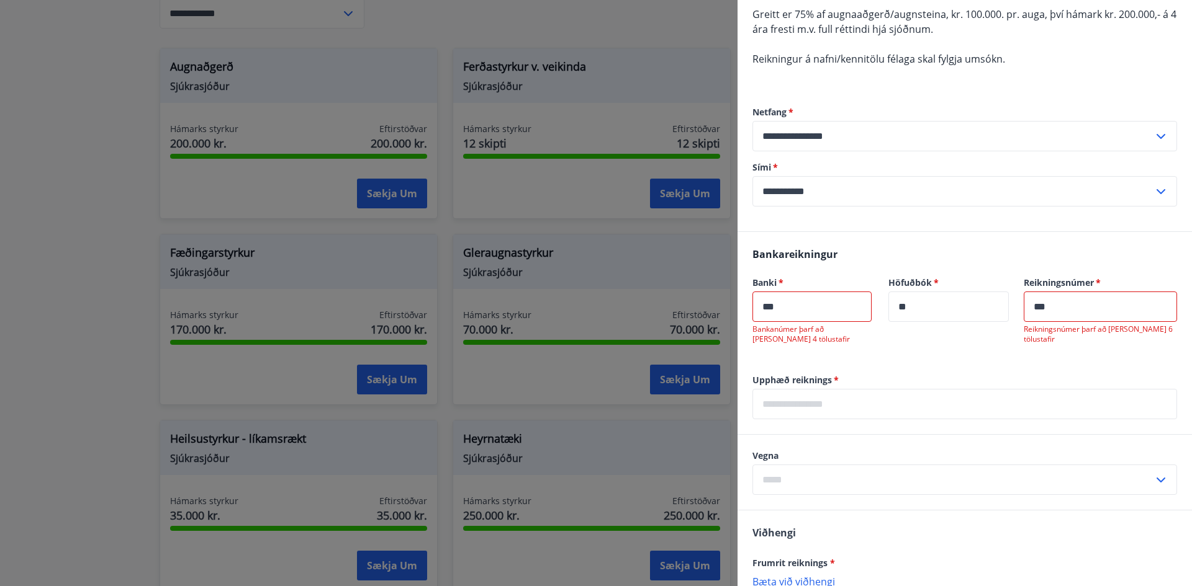
type input "****"
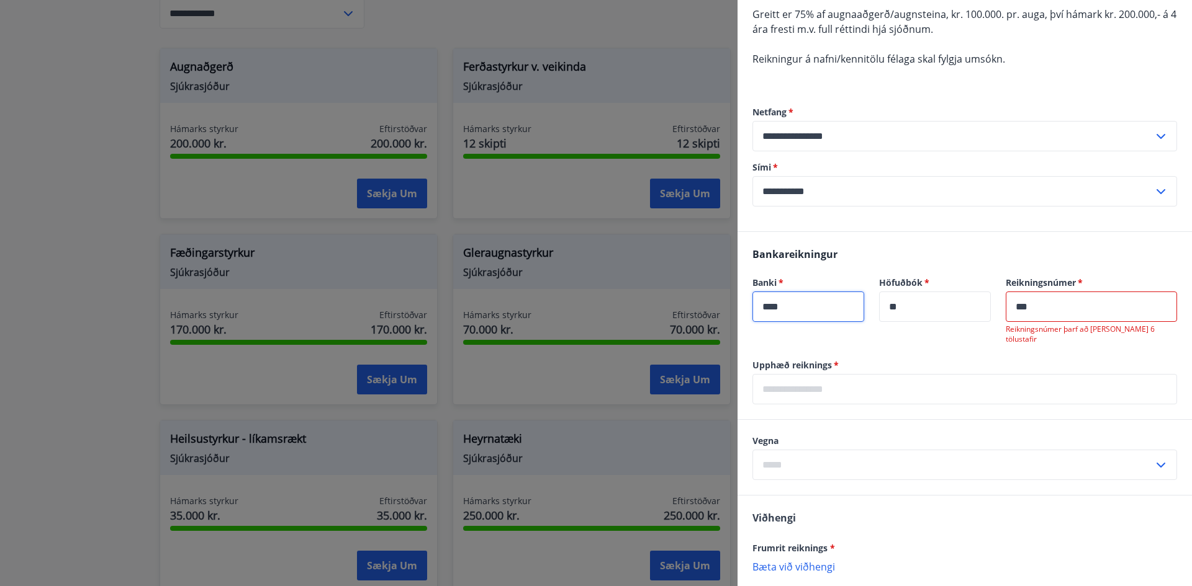
click at [1045, 303] on input "***" at bounding box center [1090, 307] width 171 height 30
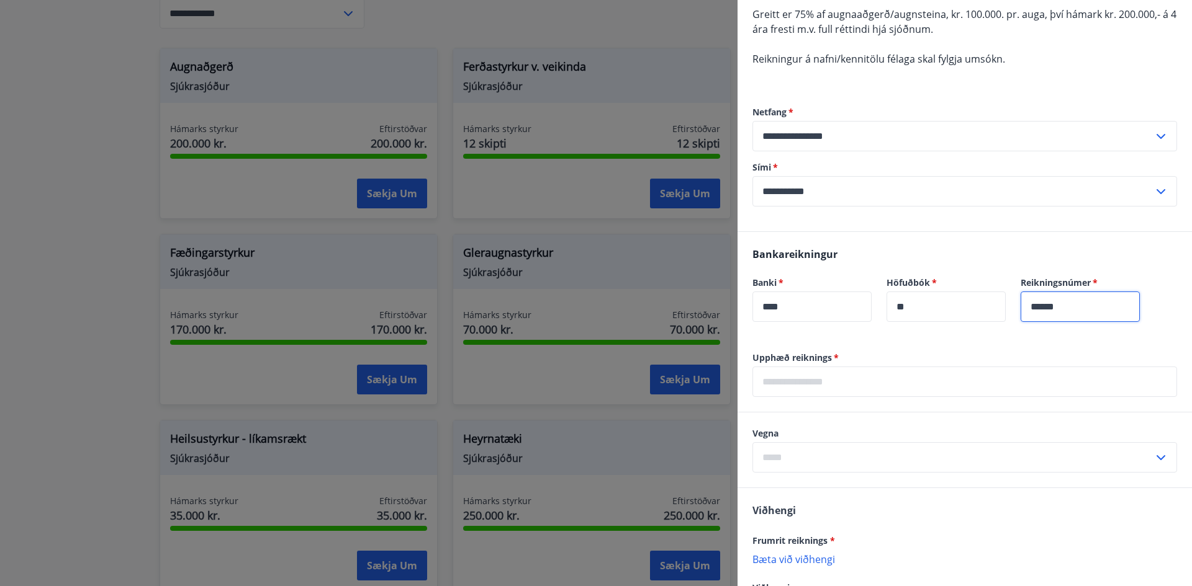
type input "******"
click at [814, 386] on input "text" at bounding box center [964, 382] width 424 height 30
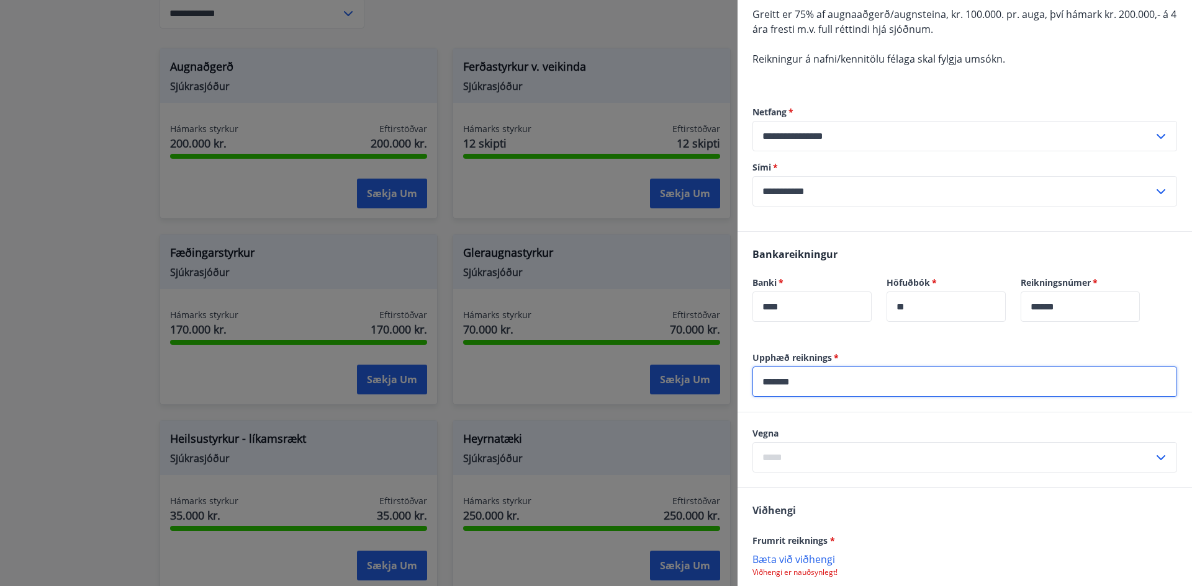
type input "*******"
click at [809, 458] on input "text" at bounding box center [952, 457] width 401 height 30
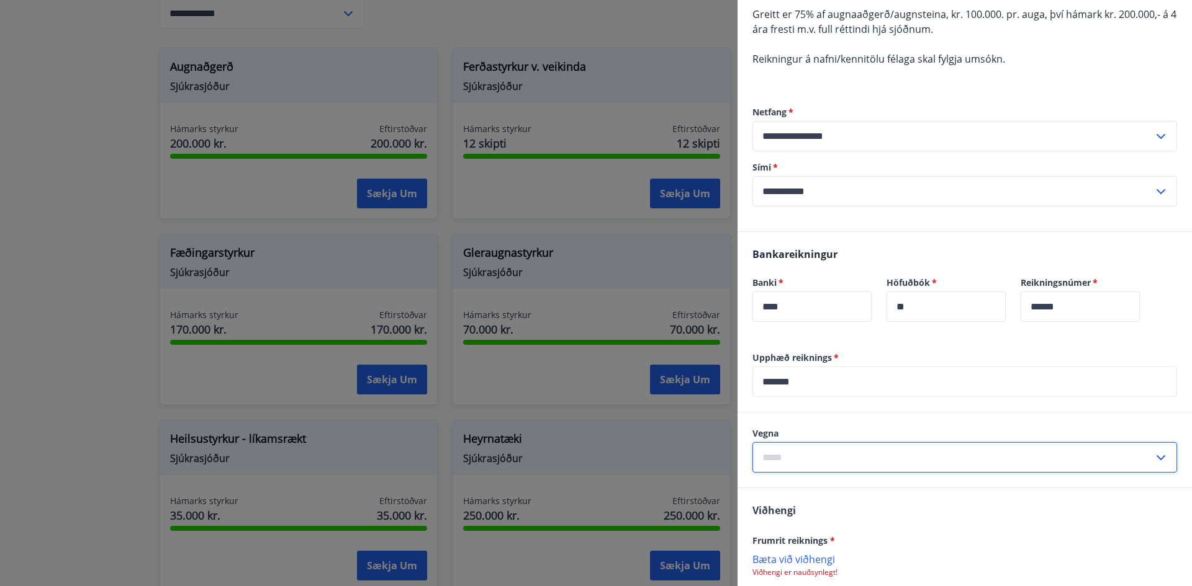
click at [1156, 456] on icon at bounding box center [1160, 458] width 15 height 15
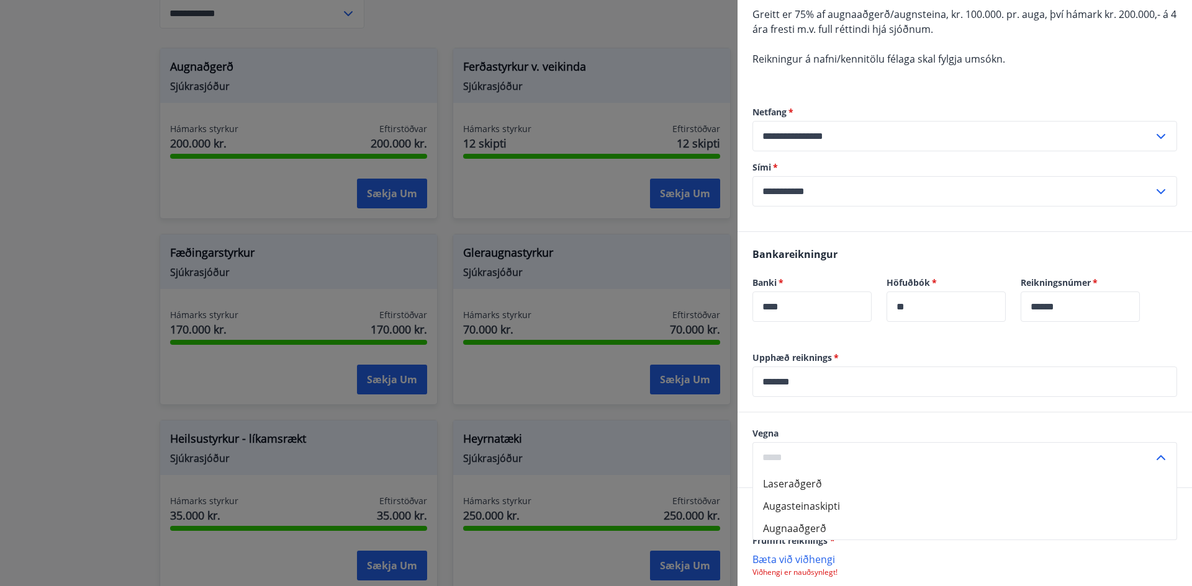
click at [925, 506] on li "Augasteinaskipti" at bounding box center [964, 506] width 423 height 22
type input "**********"
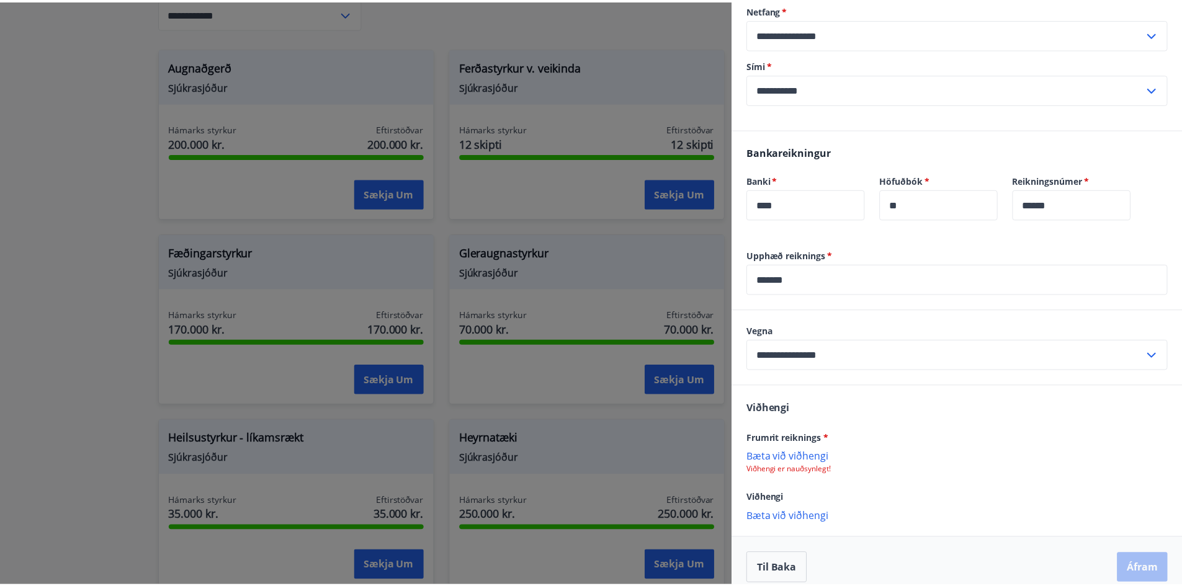
scroll to position [240, 0]
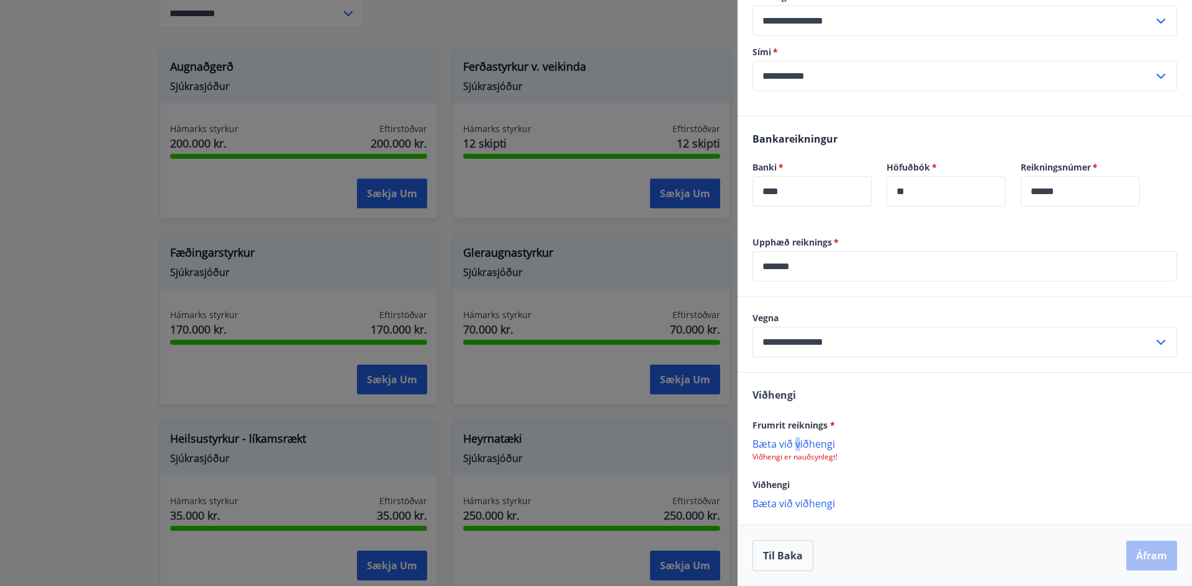
click at [797, 442] on p "Bæta við viðhengi" at bounding box center [964, 444] width 424 height 12
click at [783, 559] on button "Til baka" at bounding box center [782, 556] width 61 height 31
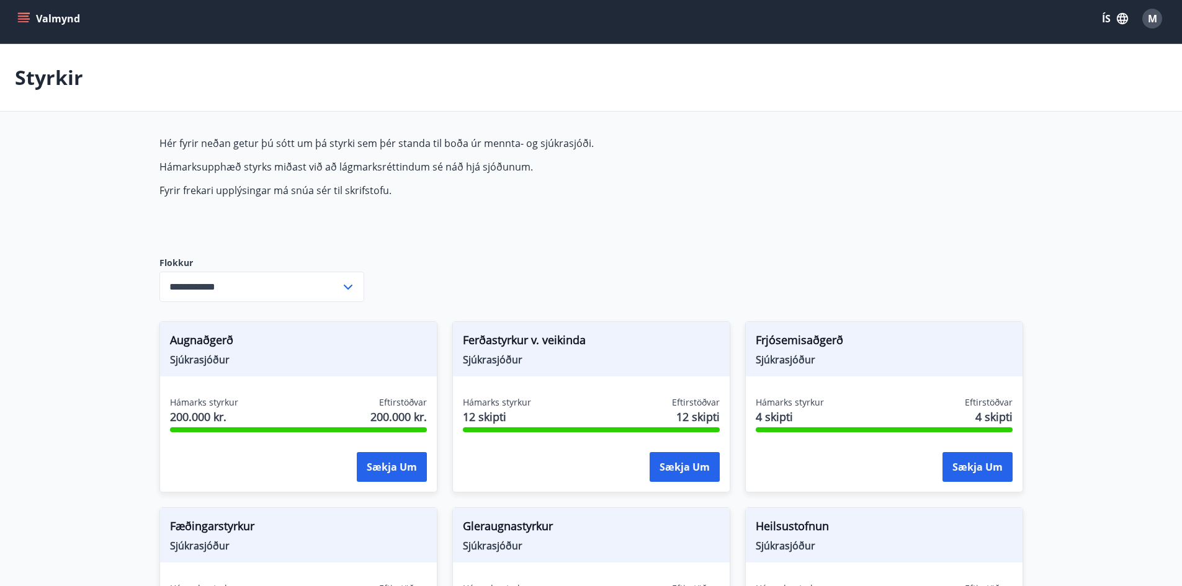
scroll to position [0, 0]
